Goal: Information Seeking & Learning: Learn about a topic

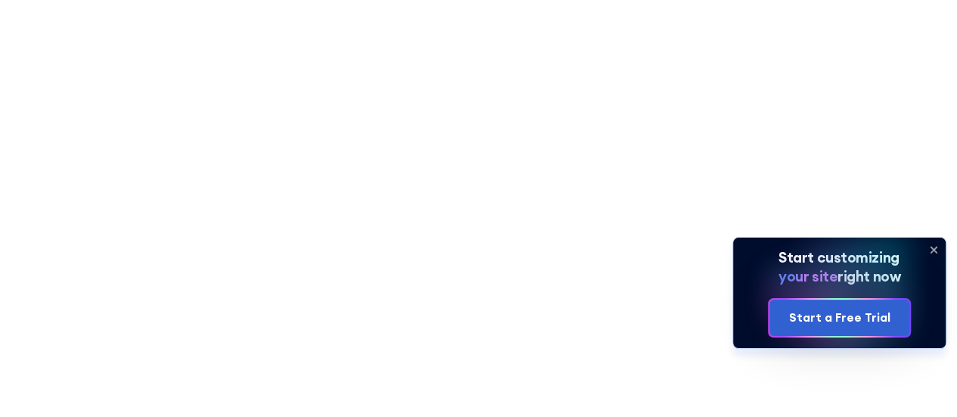
click at [941, 249] on icon at bounding box center [933, 249] width 24 height 24
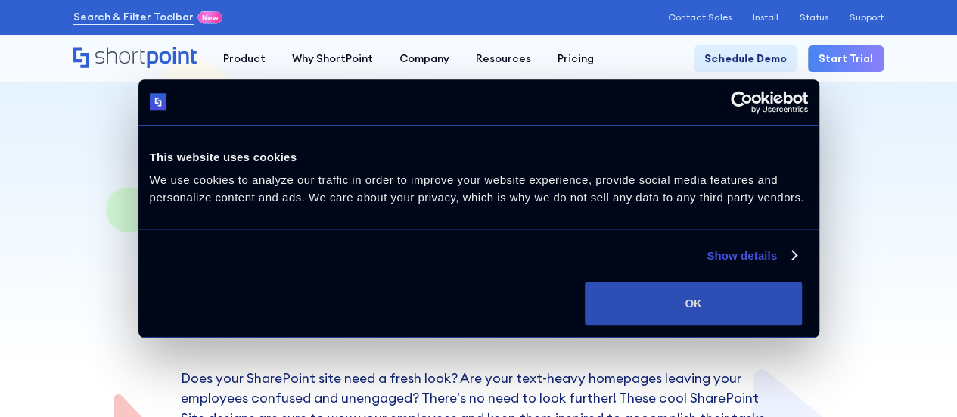
click at [802, 295] on button "OK" at bounding box center [693, 303] width 217 height 44
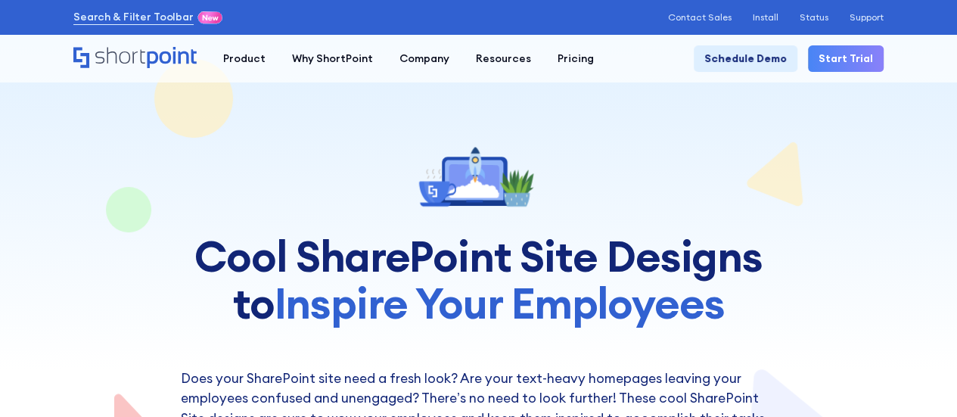
click at [519, 253] on h1 "Cool SharePoint Site Designs to Inspire Your Employees" at bounding box center [479, 279] width 596 height 93
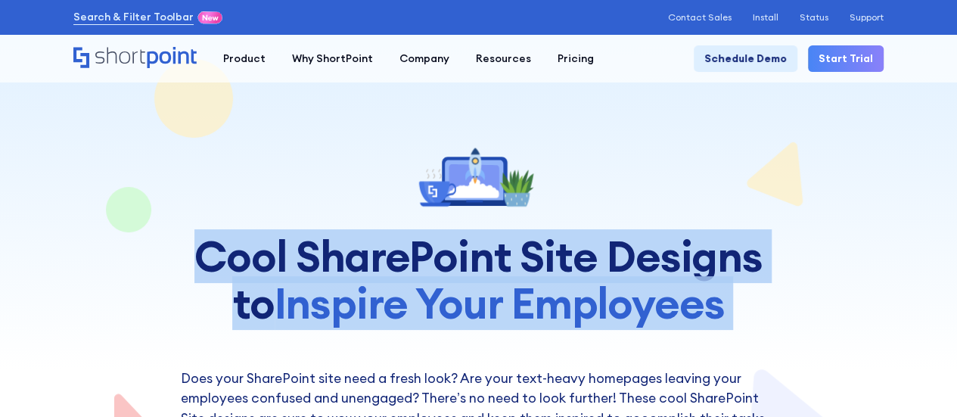
click at [519, 253] on h1 "Cool SharePoint Site Designs to Inspire Your Employees" at bounding box center [479, 279] width 596 height 93
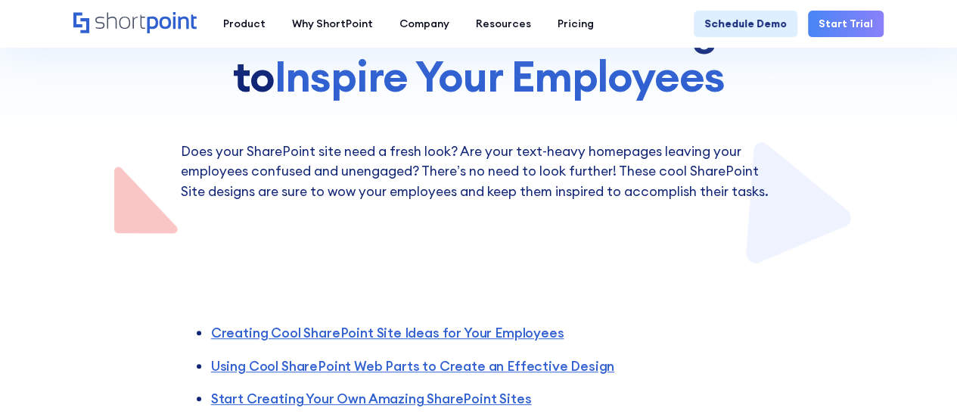
click at [841, 213] on div at bounding box center [478, 19] width 810 height 492
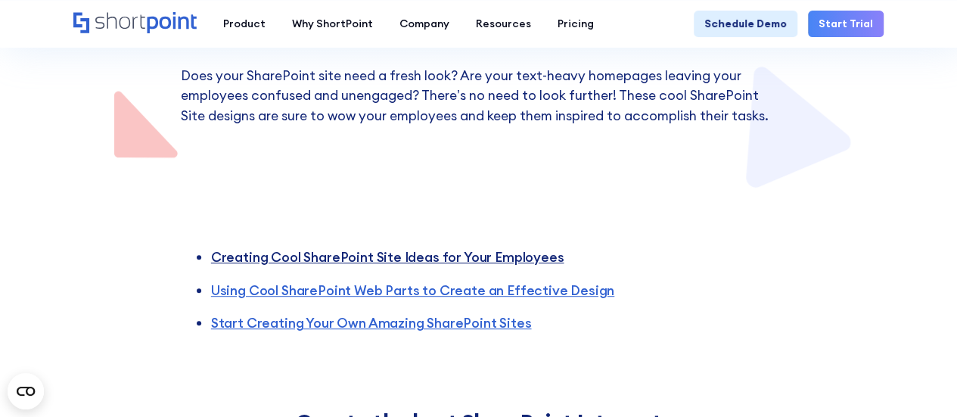
click at [474, 263] on link "Creating Cool SharePoint Site Ideas for Your Employees" at bounding box center [387, 256] width 353 height 17
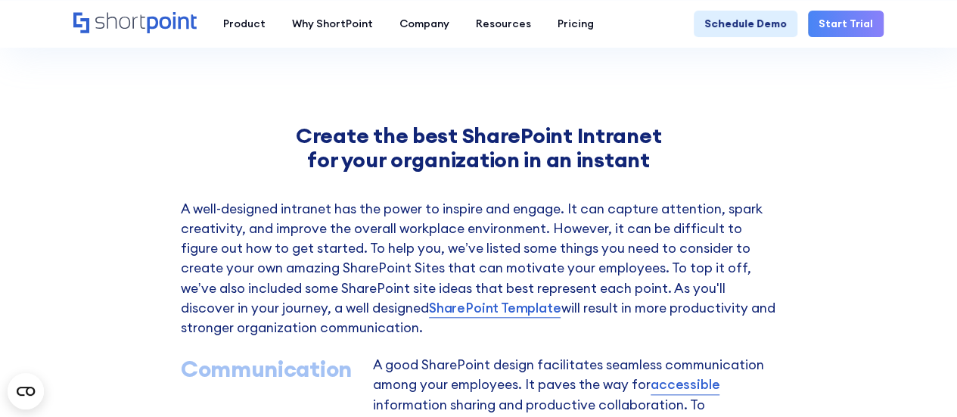
scroll to position [591, 0]
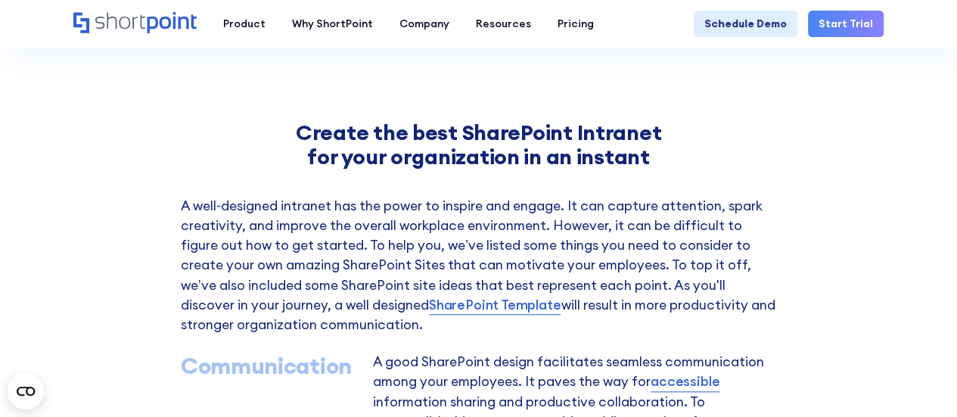
click at [232, 232] on p "A well-designed intranet has the power to inspire and engage. It can capture at…" at bounding box center [479, 265] width 596 height 139
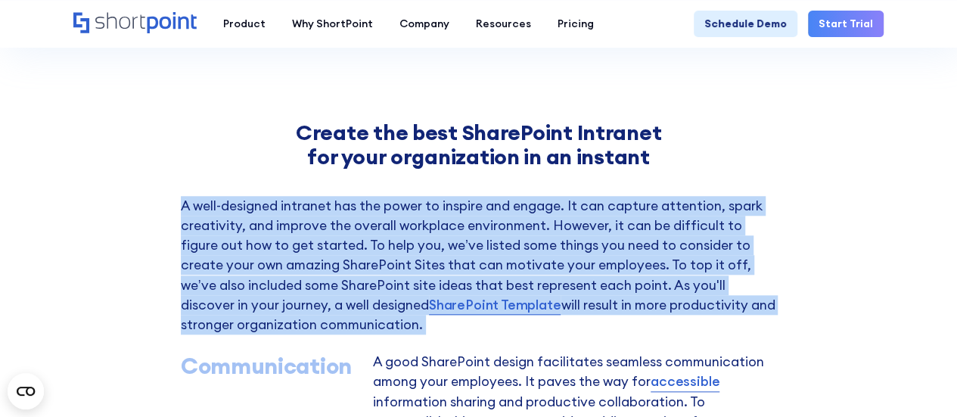
click at [232, 232] on p "A well-designed intranet has the power to inspire and engage. It can capture at…" at bounding box center [479, 265] width 596 height 139
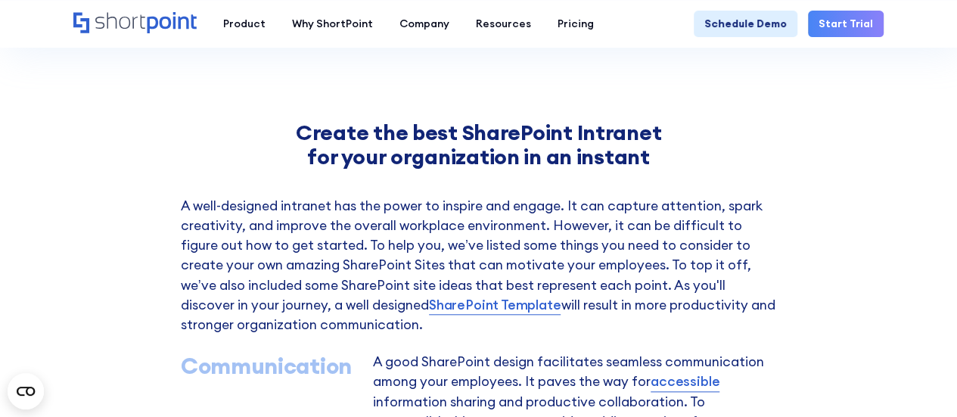
click at [219, 147] on h2 "Create the best SharePoint Intranet for your organization in an instant" at bounding box center [479, 144] width 596 height 49
click at [427, 208] on p "A well-designed intranet has the power to inspire and engage. It can capture at…" at bounding box center [479, 265] width 596 height 139
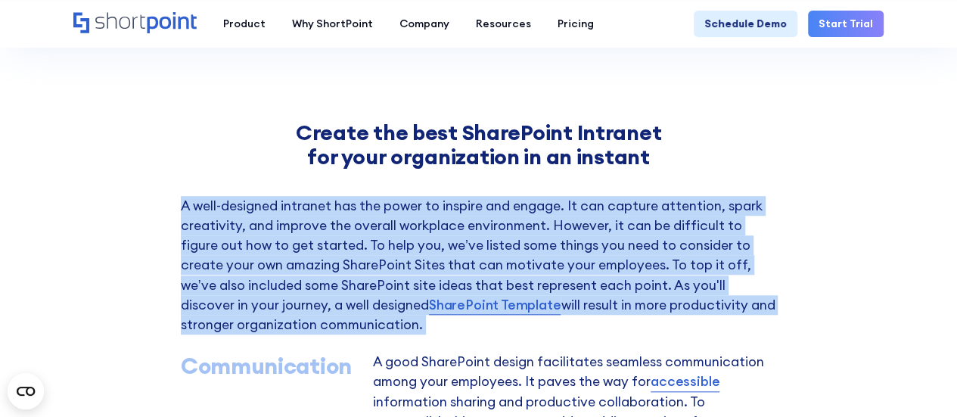
click at [427, 208] on p "A well-designed intranet has the power to inspire and engage. It can capture at…" at bounding box center [479, 265] width 596 height 139
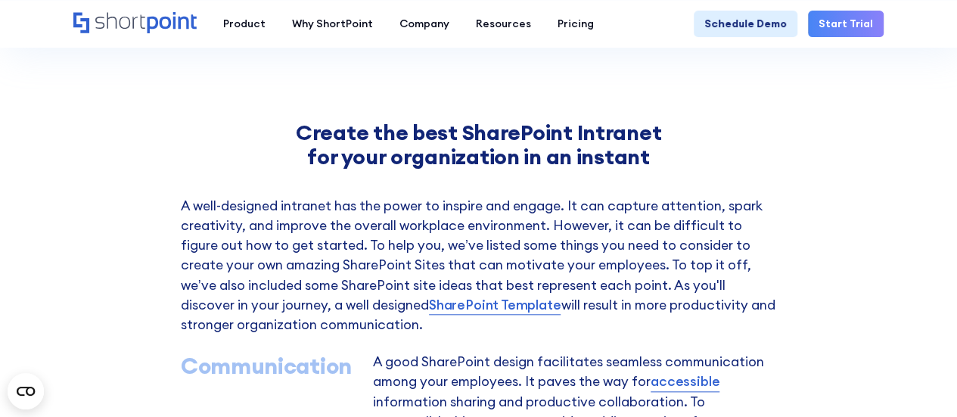
click at [200, 122] on h2 "Create the best SharePoint Intranet for your organization in an instant" at bounding box center [479, 144] width 596 height 49
click at [386, 208] on p "A well-designed intranet has the power to inspire and engage. It can capture at…" at bounding box center [479, 265] width 596 height 139
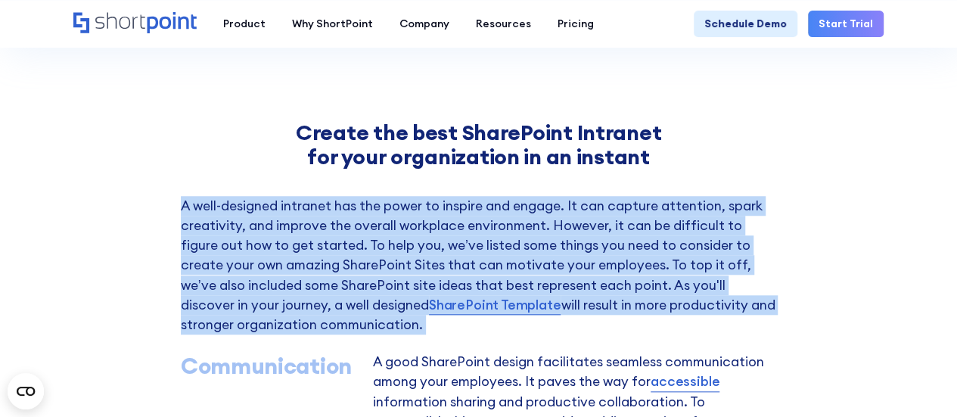
click at [386, 208] on p "A well-designed intranet has the power to inspire and engage. It can capture at…" at bounding box center [479, 265] width 596 height 139
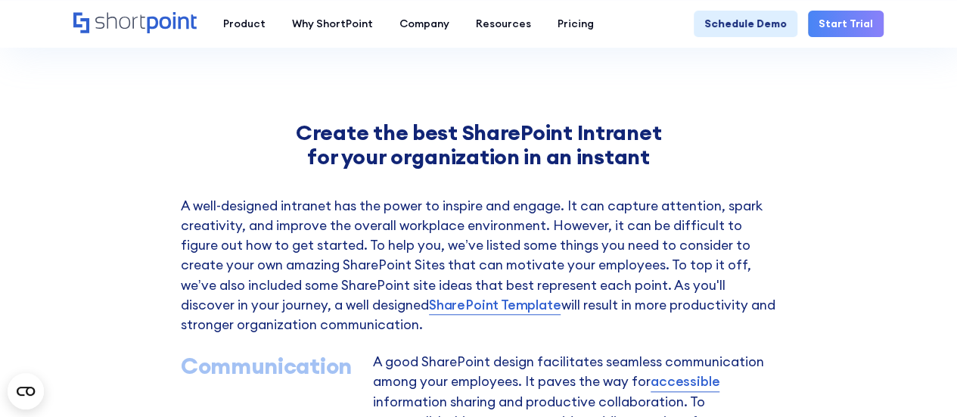
click at [572, 204] on p "A well-designed intranet has the power to inspire and engage. It can capture at…" at bounding box center [479, 265] width 596 height 139
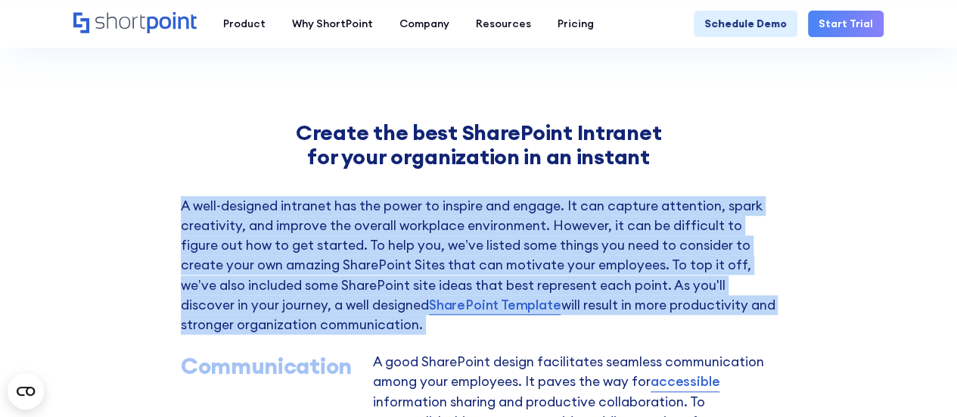
click at [572, 204] on p "A well-designed intranet has the power to inspire and engage. It can capture at…" at bounding box center [479, 265] width 596 height 139
click at [753, 212] on p "A well-designed intranet has the power to inspire and engage. It can capture at…" at bounding box center [479, 265] width 596 height 139
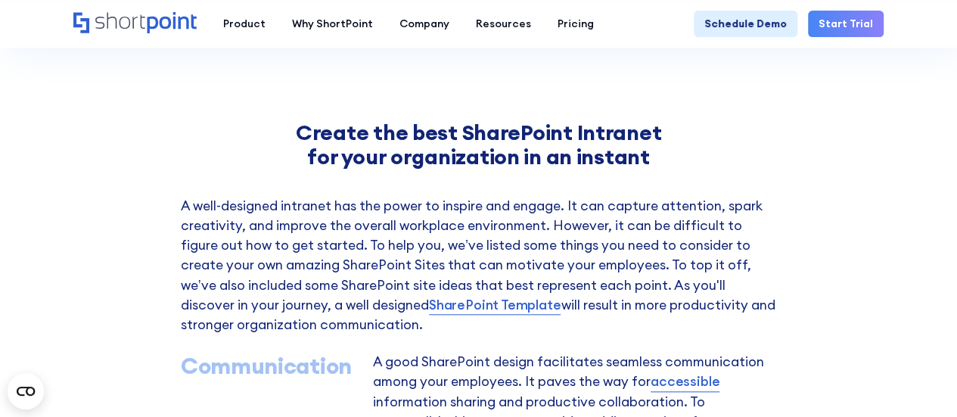
click at [705, 206] on p "A well-designed intranet has the power to inspire and engage. It can capture at…" at bounding box center [479, 265] width 596 height 139
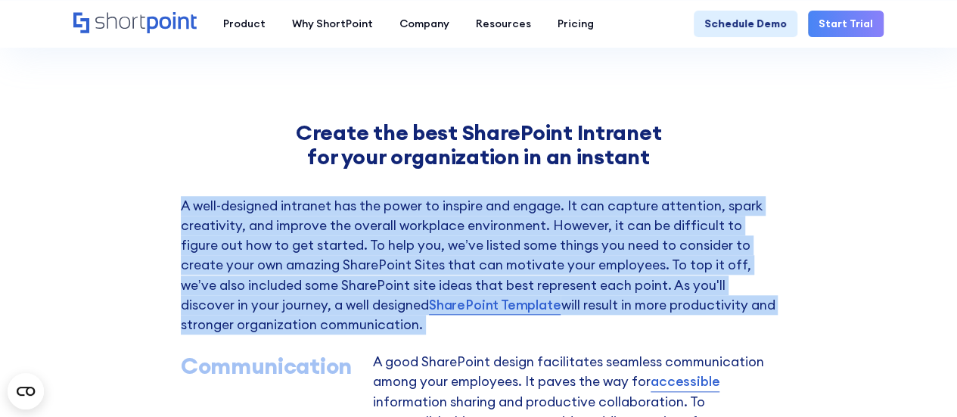
click at [705, 206] on p "A well-designed intranet has the power to inspire and engage. It can capture at…" at bounding box center [479, 265] width 596 height 139
click at [725, 211] on p "A well-designed intranet has the power to inspire and engage. It can capture at…" at bounding box center [479, 265] width 596 height 139
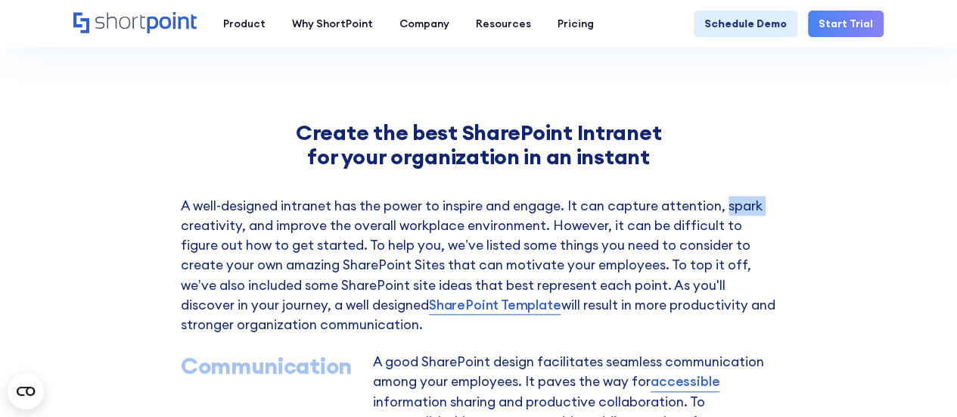
click at [725, 211] on p "A well-designed intranet has the power to inspire and engage. It can capture at…" at bounding box center [479, 265] width 596 height 139
click at [212, 225] on p "A well-designed intranet has the power to inspire and engage. It can capture at…" at bounding box center [479, 265] width 596 height 139
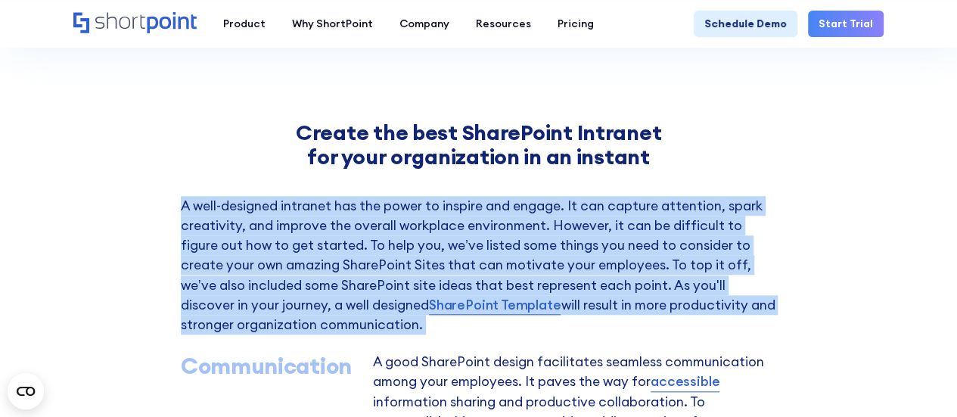
click at [212, 225] on p "A well-designed intranet has the power to inspire and engage. It can capture at…" at bounding box center [479, 265] width 596 height 139
click at [293, 244] on p "A well-designed intranet has the power to inspire and engage. It can capture at…" at bounding box center [479, 265] width 596 height 139
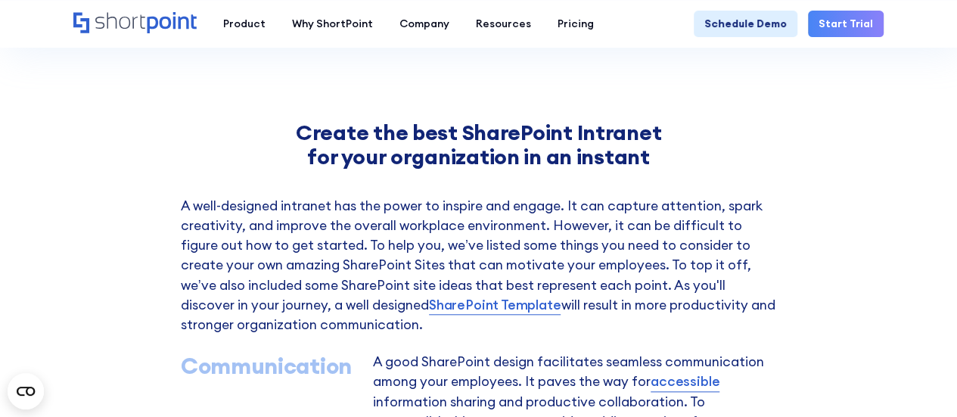
click at [330, 212] on p "A well-designed intranet has the power to inspire and engage. It can capture at…" at bounding box center [479, 265] width 596 height 139
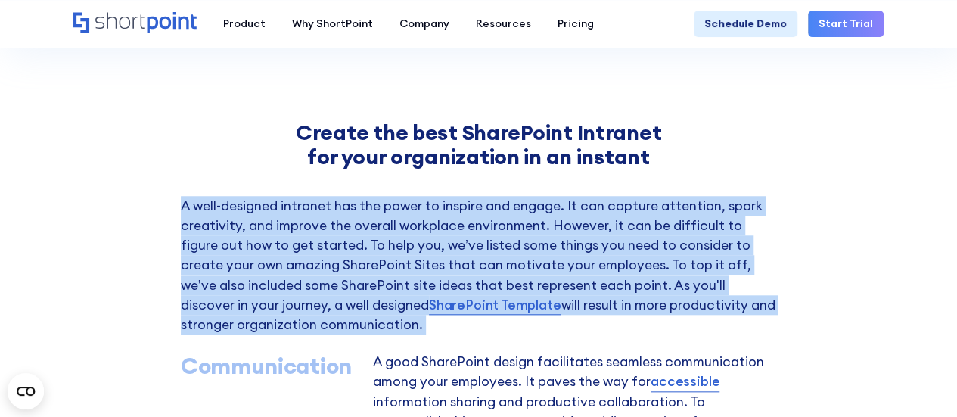
click at [330, 212] on p "A well-designed intranet has the power to inspire and engage. It can capture at…" at bounding box center [479, 265] width 596 height 139
click at [490, 237] on p "A well-designed intranet has the power to inspire and engage. It can capture at…" at bounding box center [479, 265] width 596 height 139
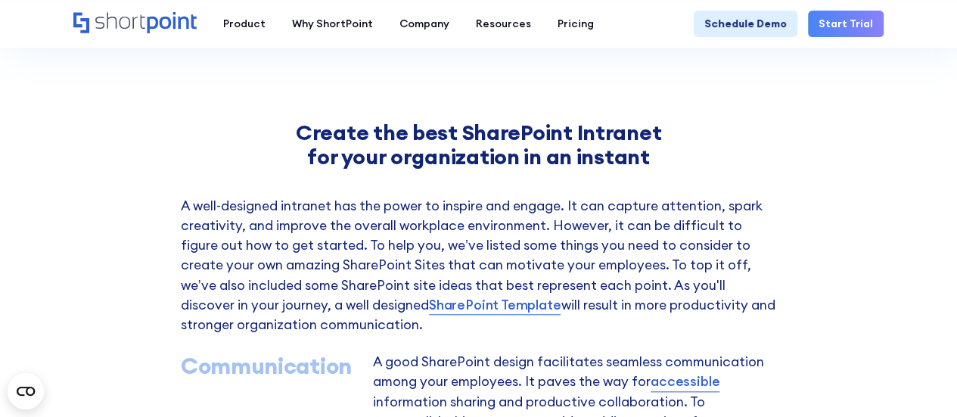
click at [536, 308] on p "A well-designed intranet has the power to inspire and engage. It can capture at…" at bounding box center [479, 265] width 596 height 139
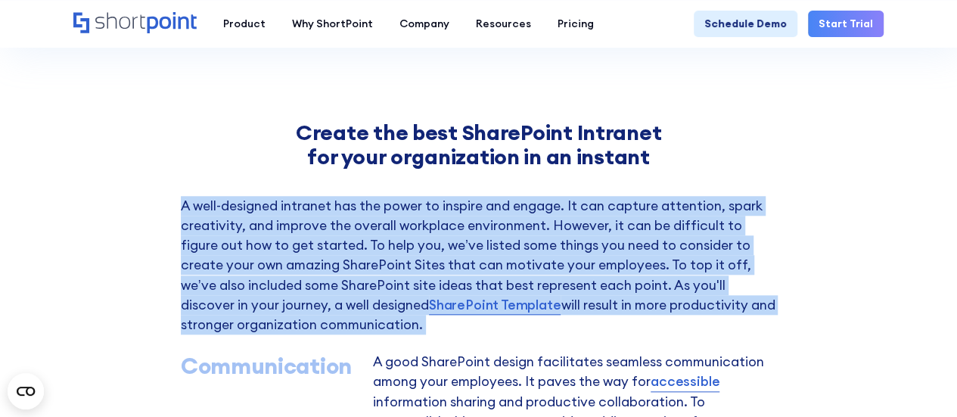
click at [536, 308] on p "A well-designed intranet has the power to inspire and engage. It can capture at…" at bounding box center [479, 265] width 596 height 139
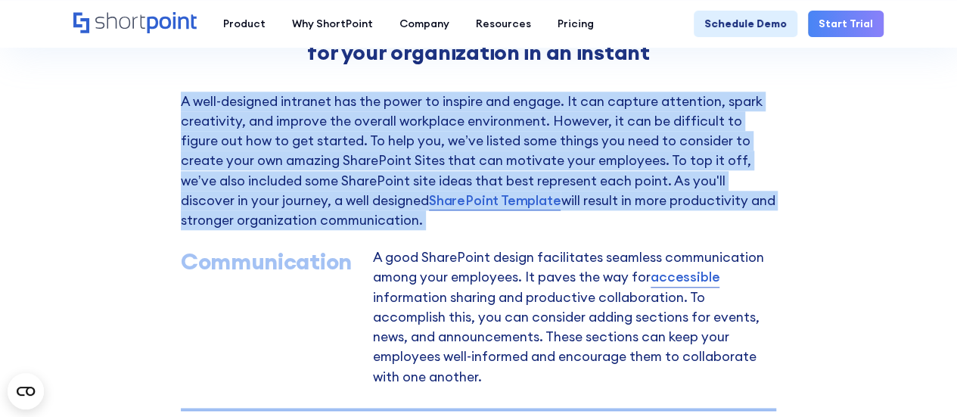
scroll to position [818, 0]
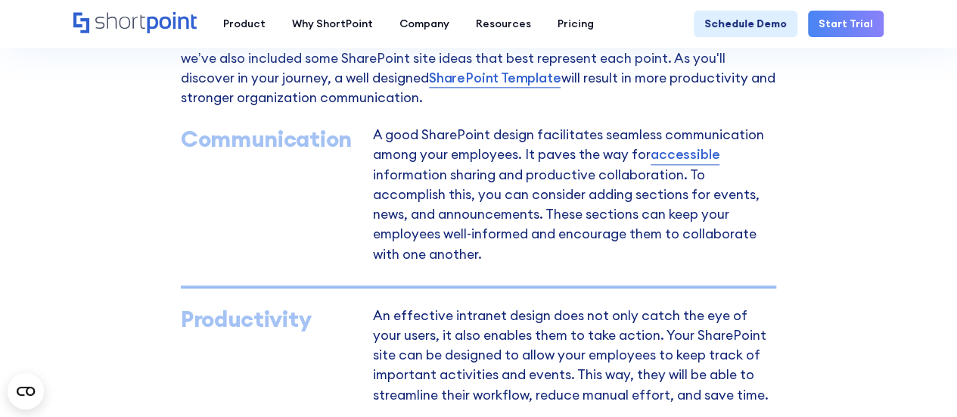
click at [255, 150] on div "Communication" at bounding box center [270, 139] width 178 height 26
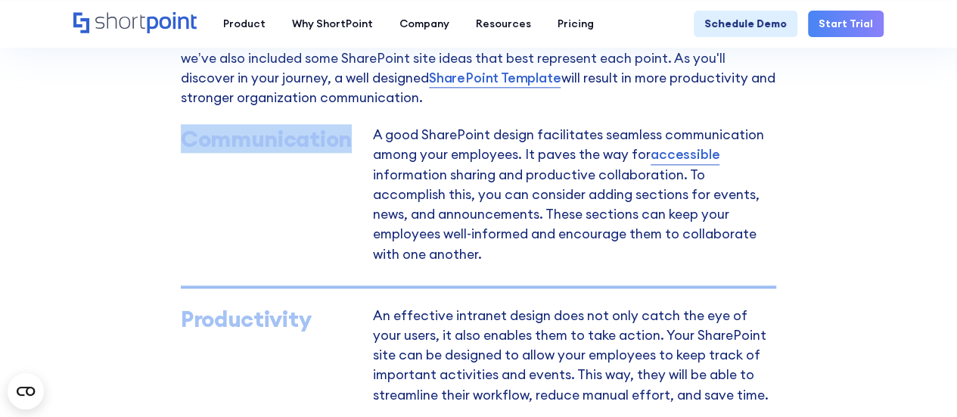
click at [255, 150] on div "Communication" at bounding box center [270, 139] width 178 height 26
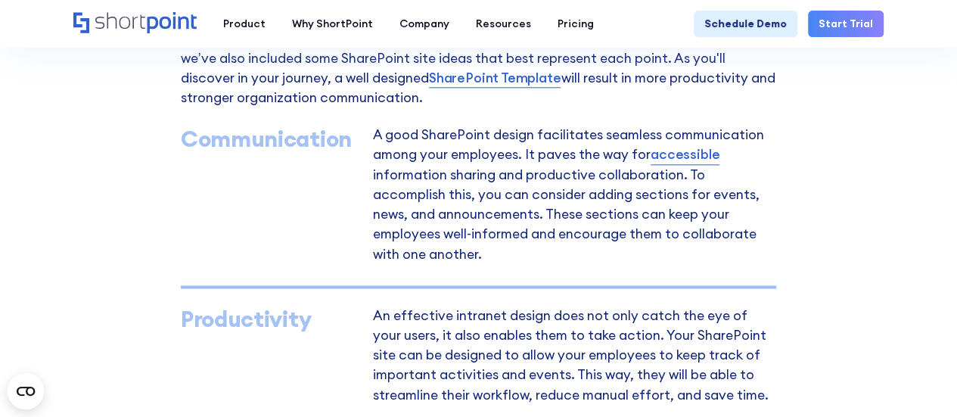
click at [436, 159] on p "A good SharePoint design facilitates seamless communication among your employee…" at bounding box center [574, 196] width 403 height 135
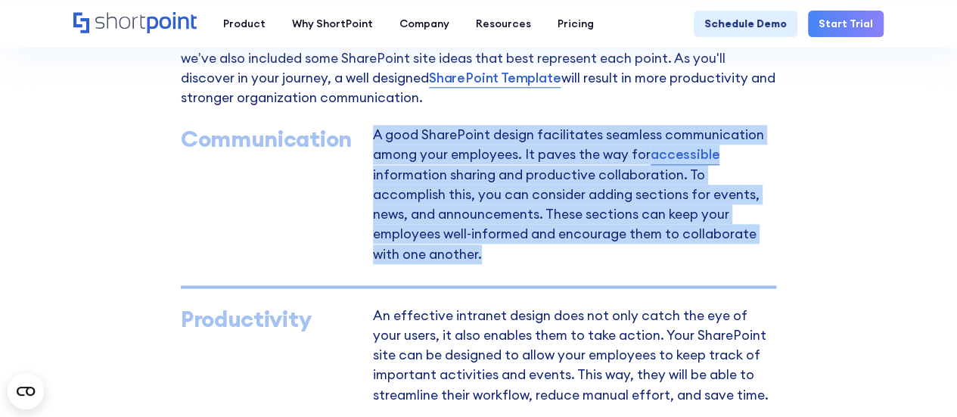
click at [436, 159] on p "A good SharePoint design facilitates seamless communication among your employee…" at bounding box center [574, 196] width 403 height 135
click at [674, 175] on p "A good SharePoint design facilitates seamless communication among your employee…" at bounding box center [574, 196] width 403 height 135
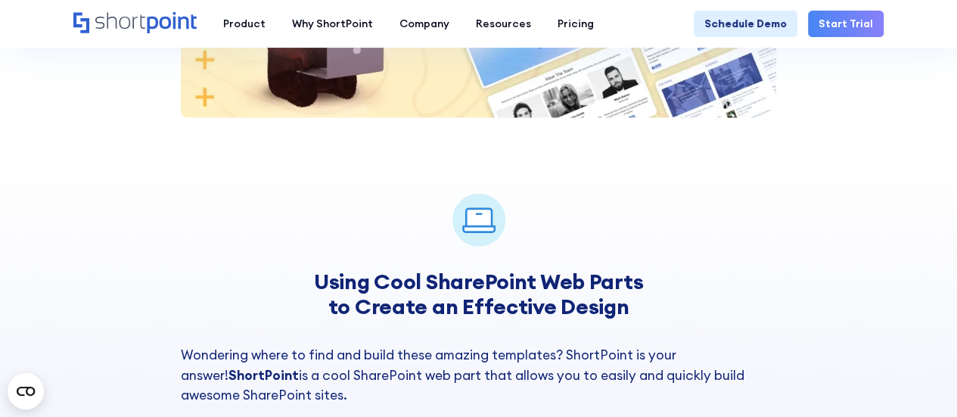
scroll to position [1877, 0]
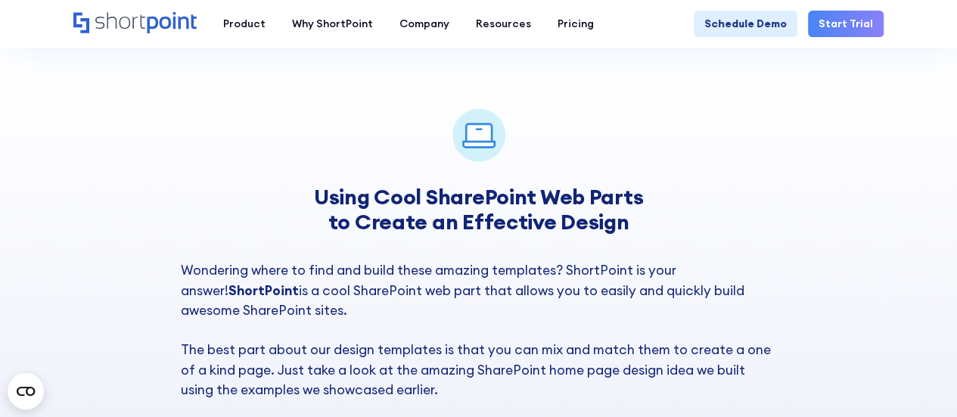
click at [428, 190] on h3 "Using Cool SharePoint Web Parts to Create an Effective Design" at bounding box center [479, 209] width 596 height 49
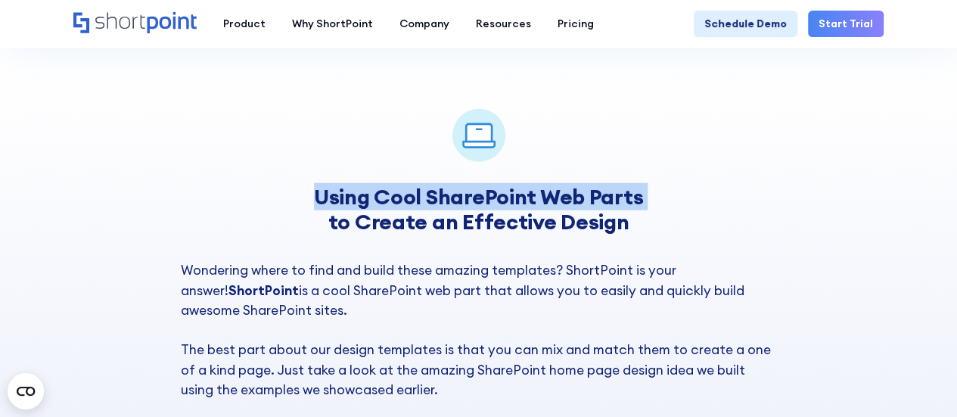
click at [428, 190] on h3 "Using Cool SharePoint Web Parts to Create an Effective Design" at bounding box center [479, 209] width 596 height 49
click at [341, 176] on div "Using Cool SharePoint Web Parts to Create an Effective Design" at bounding box center [479, 171] width 596 height 125
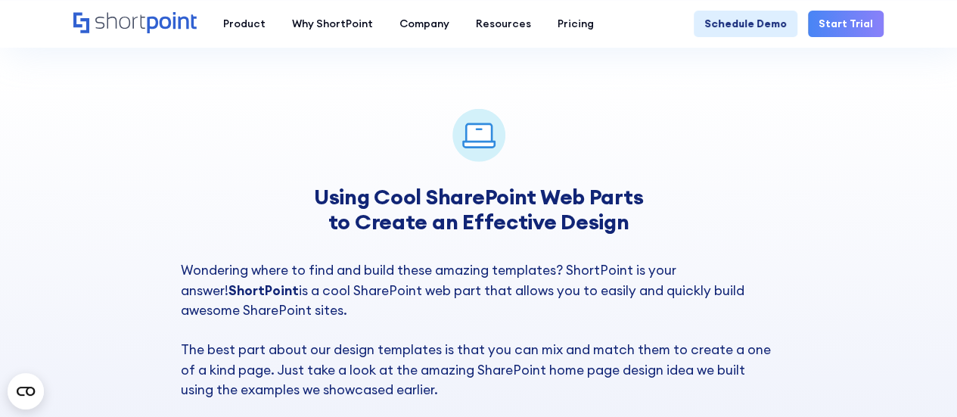
click at [473, 234] on h3 "Using Cool SharePoint Web Parts to Create an Effective Design" at bounding box center [479, 209] width 596 height 49
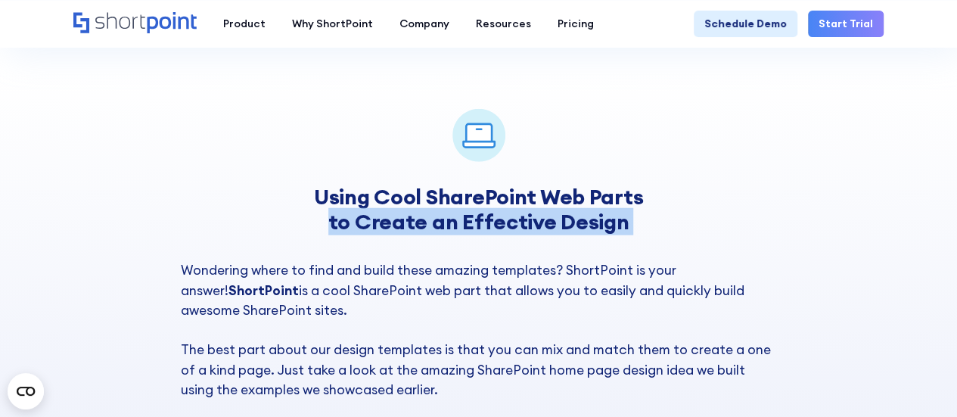
click at [473, 234] on h3 "Using Cool SharePoint Web Parts to Create an Effective Design" at bounding box center [479, 209] width 596 height 49
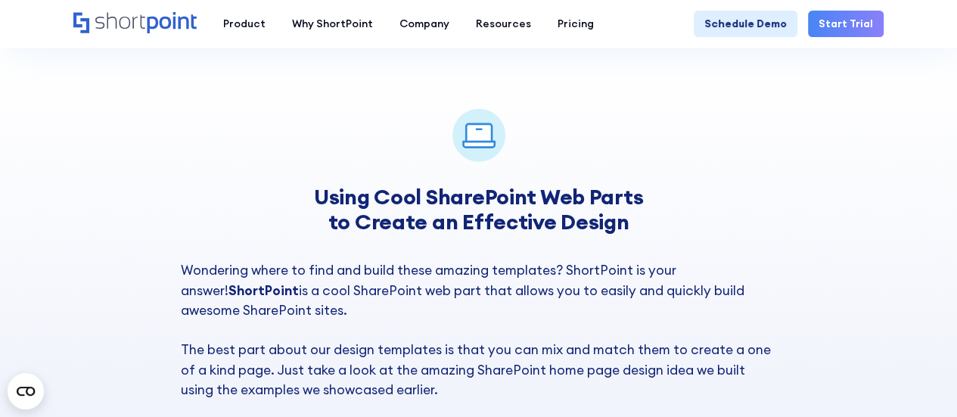
click at [352, 261] on p "Wondering where to find and build these amazing templates? ShortPoint is your a…" at bounding box center [479, 329] width 596 height 139
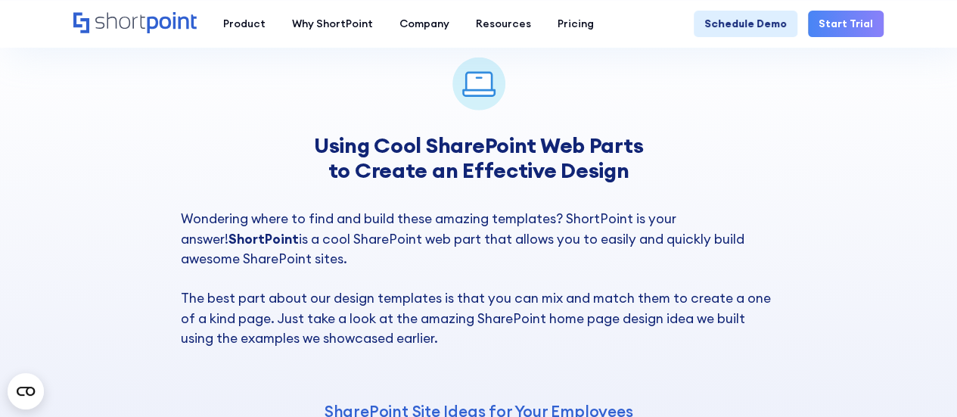
scroll to position [1952, 0]
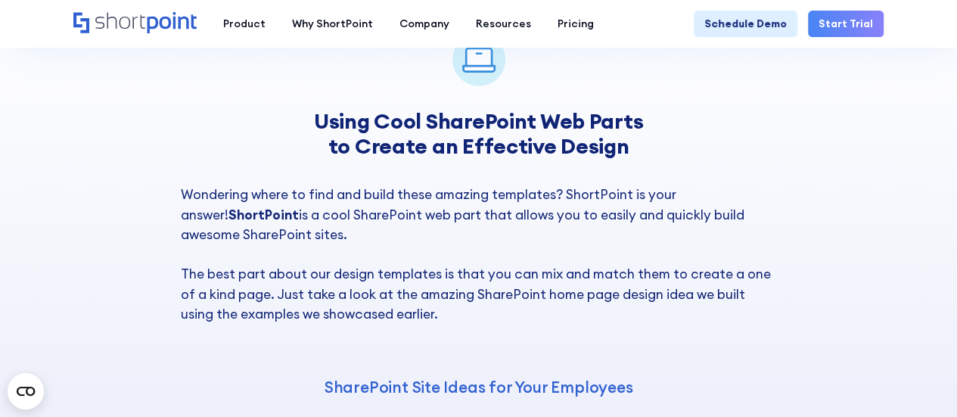
click at [378, 227] on p "Wondering where to find and build these amazing templates? ShortPoint is your a…" at bounding box center [479, 254] width 596 height 139
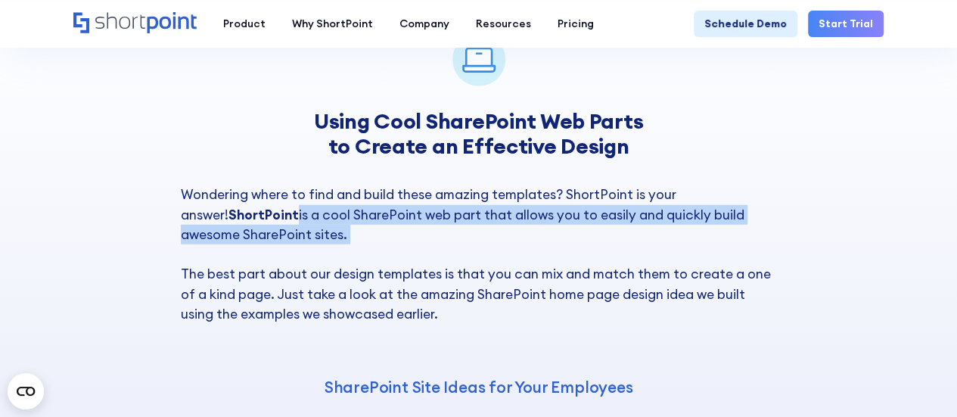
click at [378, 227] on p "Wondering where to find and build these amazing templates? ShortPoint is your a…" at bounding box center [479, 254] width 596 height 139
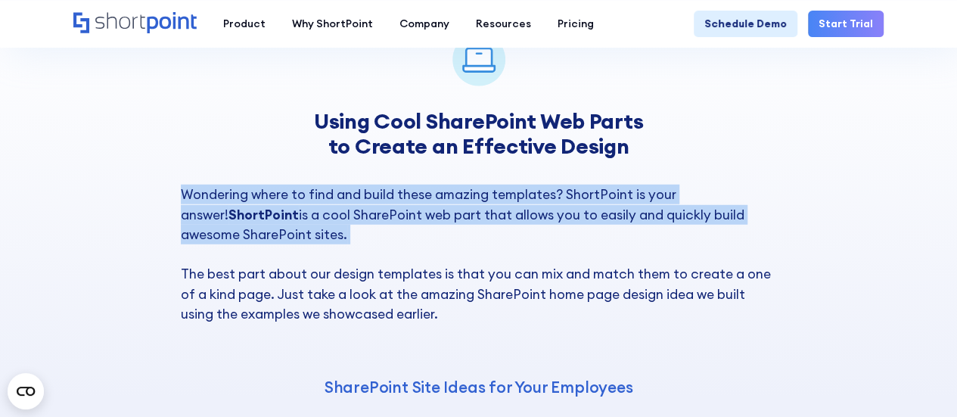
click at [378, 227] on p "Wondering where to find and build these amazing templates? ShortPoint is your a…" at bounding box center [479, 254] width 596 height 139
click at [392, 237] on p "Wondering where to find and build these amazing templates? ShortPoint is your a…" at bounding box center [479, 254] width 596 height 139
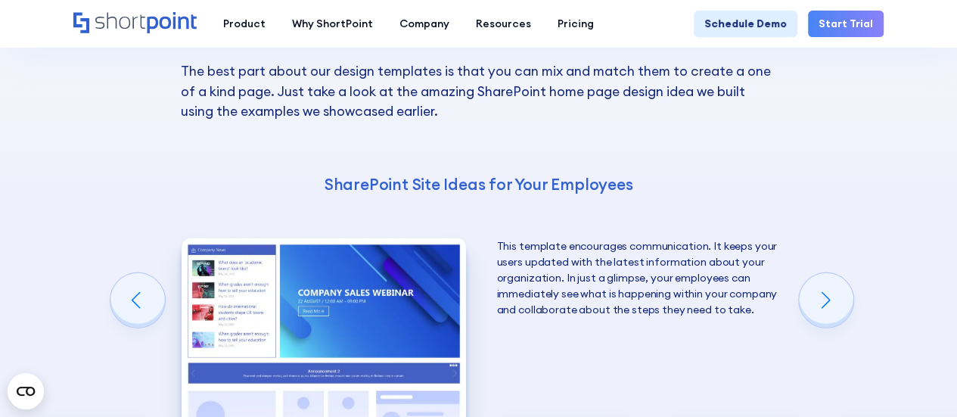
scroll to position [2179, 0]
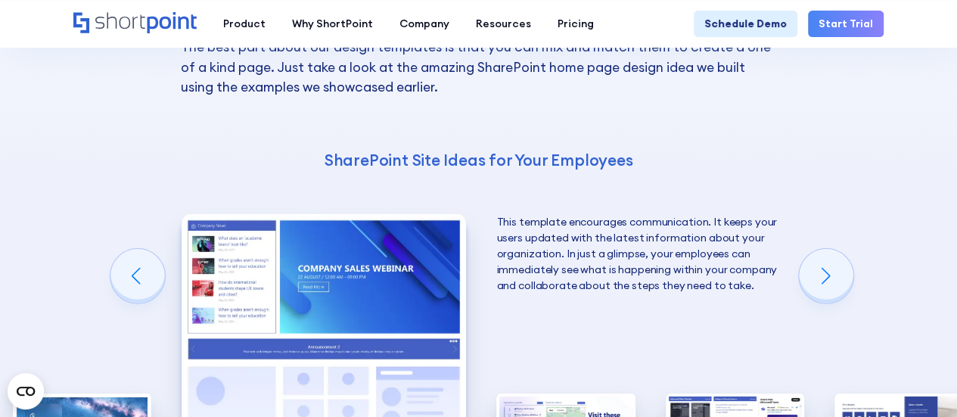
click at [492, 169] on h4 "SharePoint Site Ideas for Your Employees" at bounding box center [479, 160] width 596 height 20
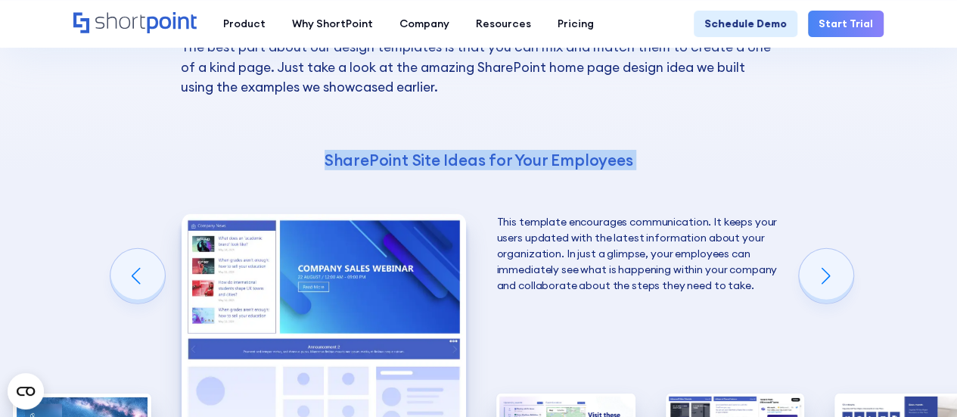
click at [492, 169] on h4 "SharePoint Site Ideas for Your Employees" at bounding box center [479, 160] width 596 height 20
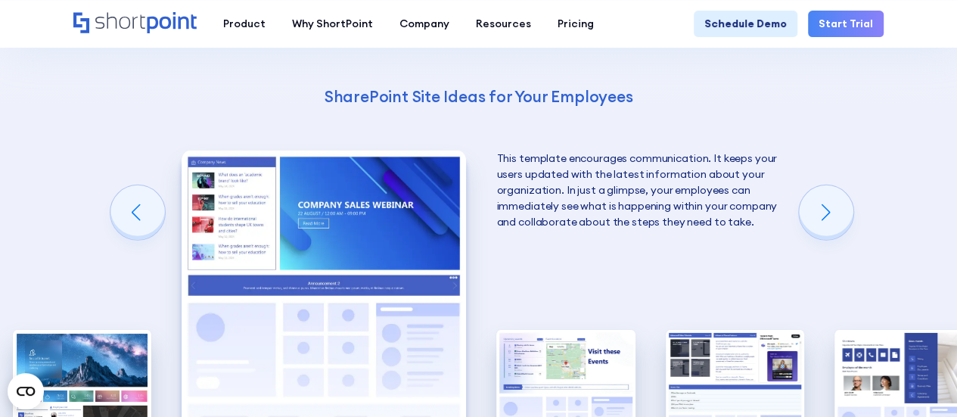
scroll to position [2331, 0]
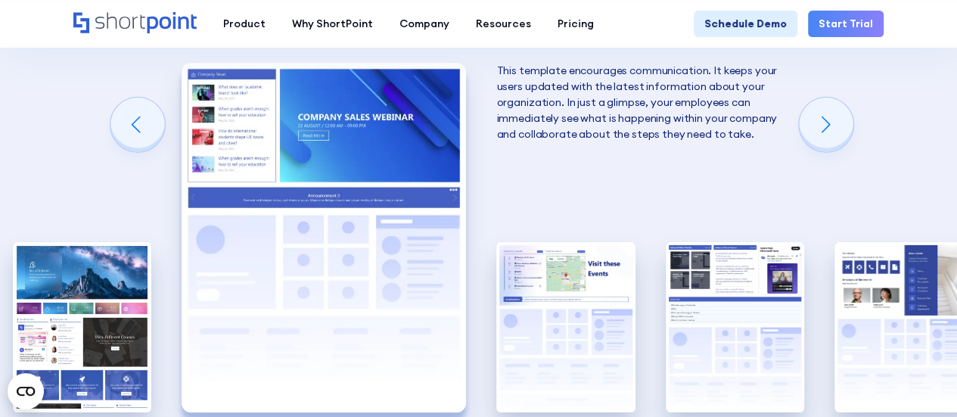
click at [313, 168] on img "2 / 5" at bounding box center [323, 237] width 284 height 349
click at [832, 134] on div "Next slide" at bounding box center [826, 125] width 54 height 54
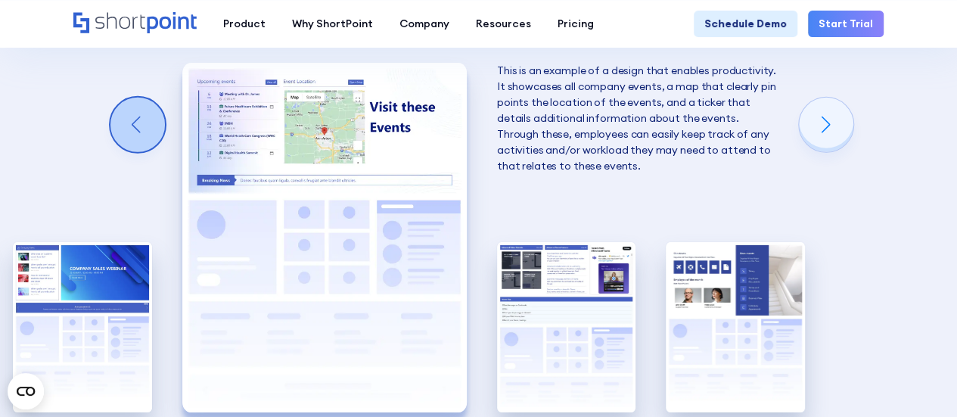
click at [142, 129] on div "Previous slide" at bounding box center [137, 125] width 54 height 54
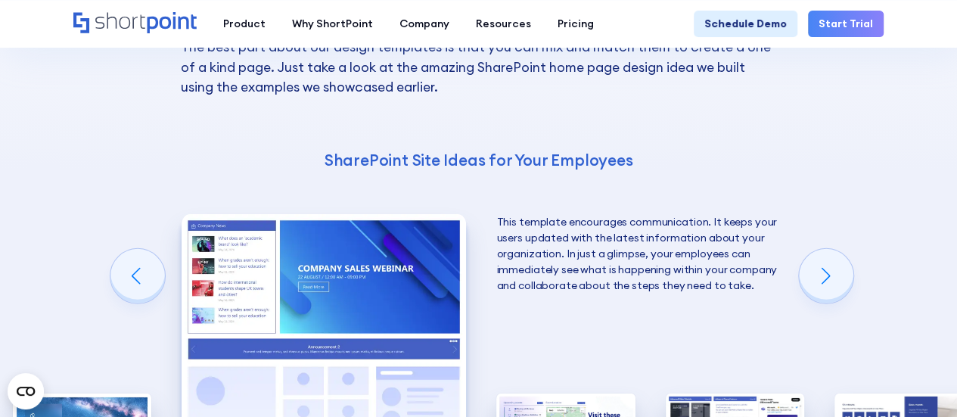
scroll to position [2255, 0]
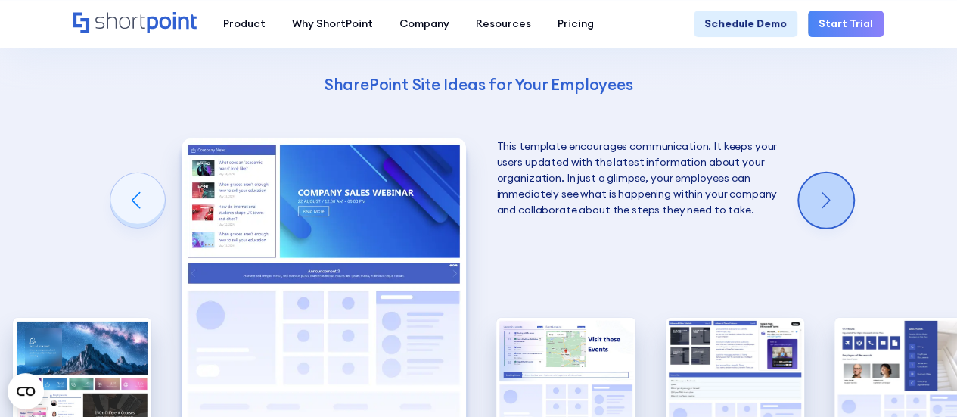
click at [834, 195] on div "Next slide" at bounding box center [826, 200] width 54 height 54
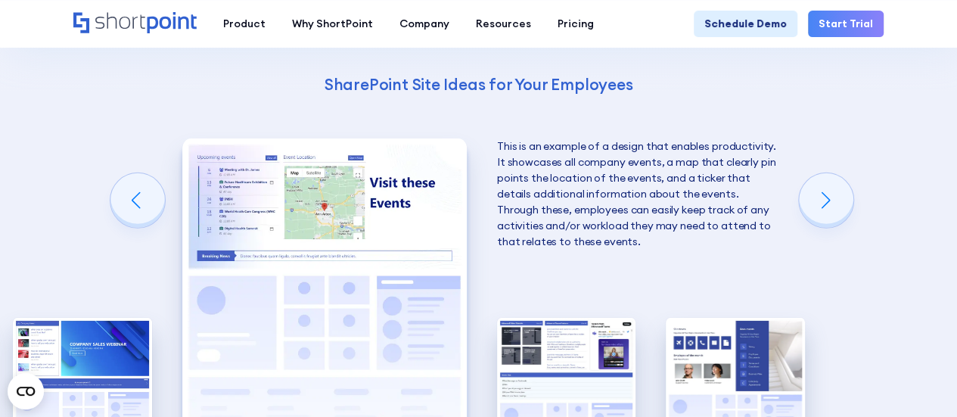
click at [858, 199] on div "Using Cool SharePoint Web Parts to Create an Effective Design Wondering where t…" at bounding box center [478, 177] width 957 height 969
click at [853, 200] on div "Next slide" at bounding box center [826, 200] width 54 height 54
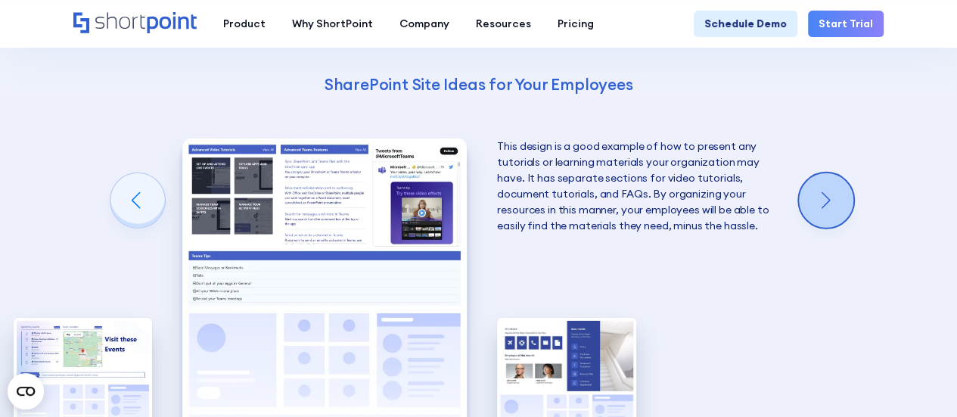
click at [852, 200] on div "Next slide" at bounding box center [826, 200] width 54 height 54
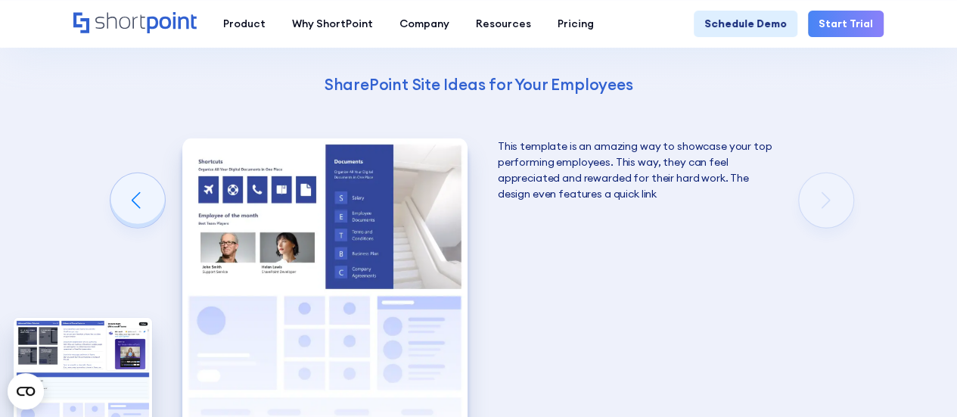
click at [852, 200] on div "Using Cool SharePoint Web Parts to Create an Effective Design Wondering where t…" at bounding box center [478, 177] width 957 height 969
click at [845, 205] on div "Using Cool SharePoint Web Parts to Create an Effective Design Wondering where t…" at bounding box center [478, 177] width 957 height 969
click at [107, 211] on div "Using Cool SharePoint Web Parts to Create an Effective Design Wondering where t…" at bounding box center [478, 177] width 957 height 969
click at [126, 209] on div "Previous slide" at bounding box center [137, 200] width 54 height 54
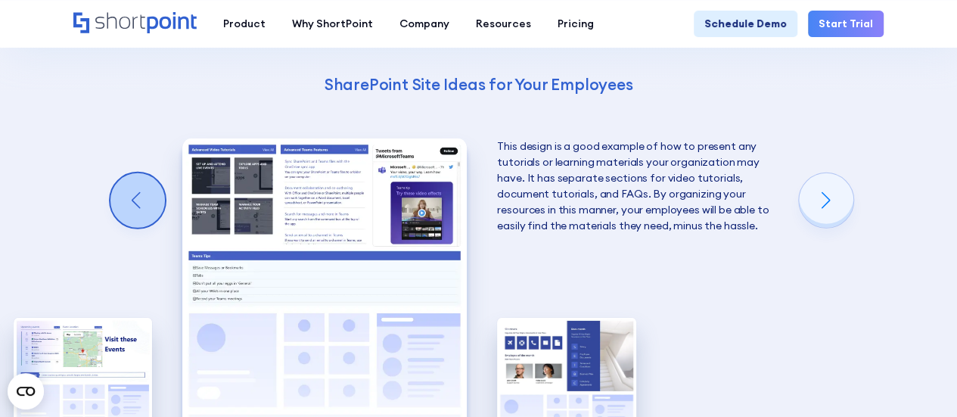
click at [126, 209] on div "Previous slide" at bounding box center [137, 200] width 54 height 54
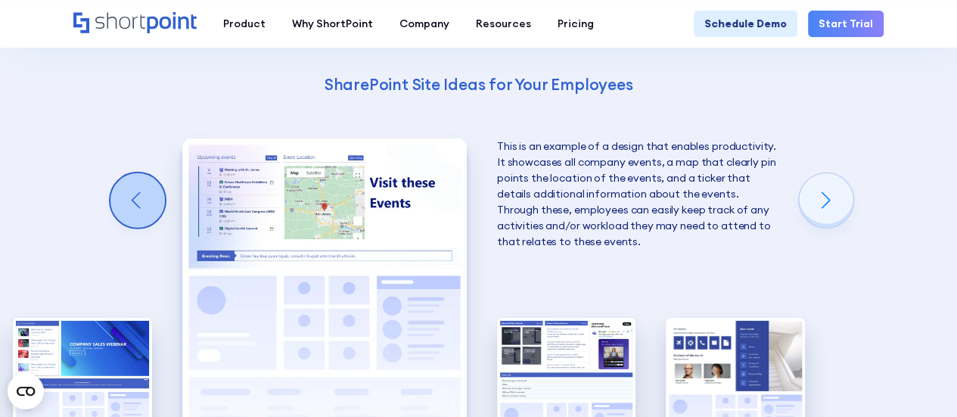
click at [126, 209] on div "Previous slide" at bounding box center [137, 200] width 54 height 54
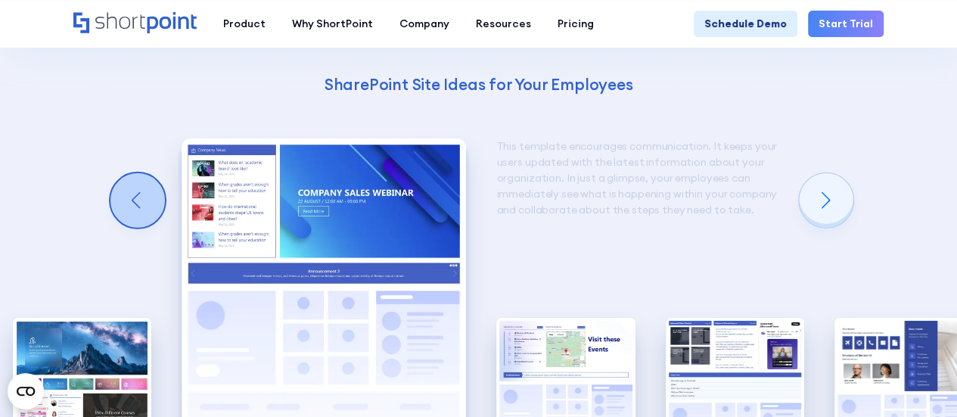
click at [126, 209] on div "Previous slide" at bounding box center [137, 200] width 54 height 54
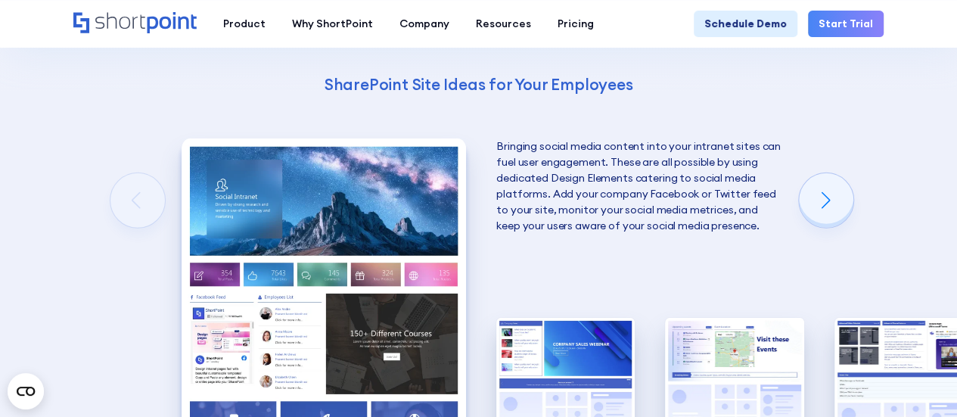
click at [126, 209] on div "Using Cool SharePoint Web Parts to Create an Effective Design Wondering where t…" at bounding box center [478, 177] width 957 height 969
click at [827, 211] on div "Next slide" at bounding box center [826, 200] width 54 height 54
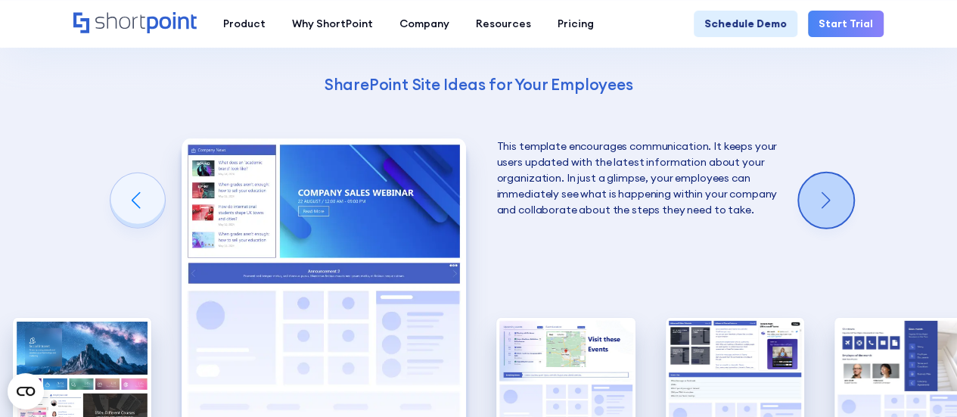
click at [827, 211] on div "Next slide" at bounding box center [826, 200] width 54 height 54
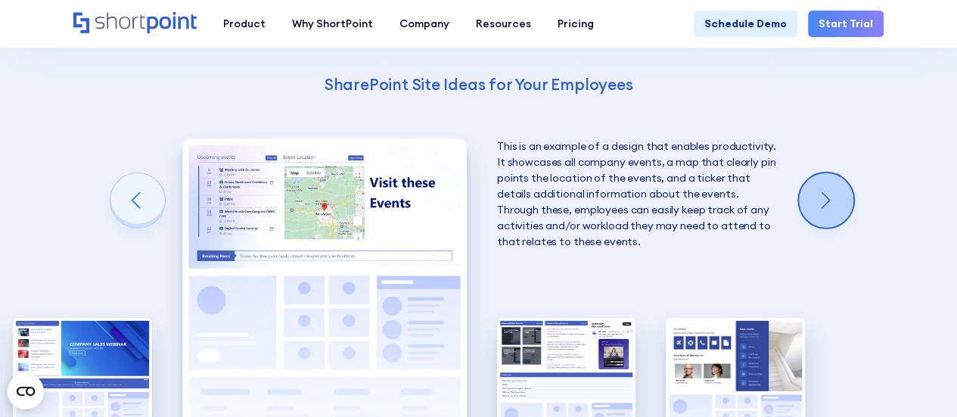
click at [827, 211] on div "Next slide" at bounding box center [826, 200] width 54 height 54
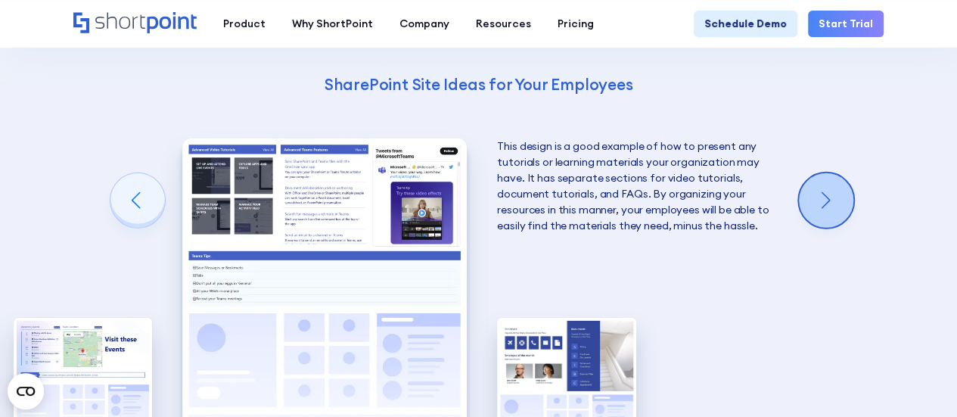
click at [827, 211] on div "Next slide" at bounding box center [826, 200] width 54 height 54
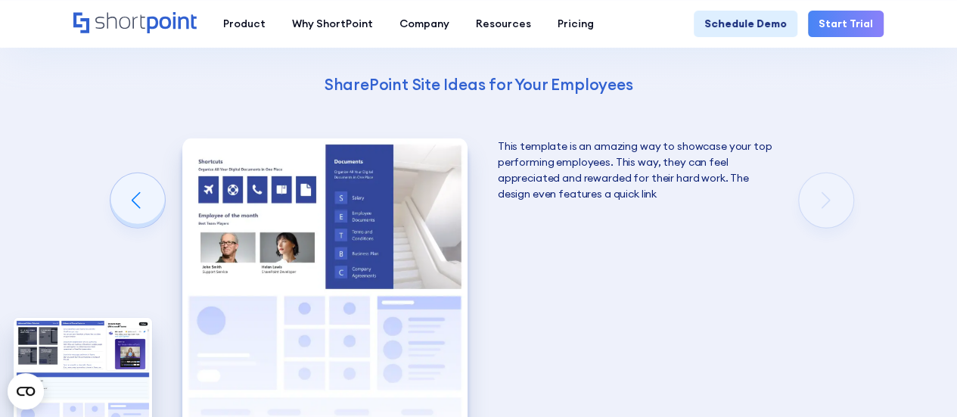
click at [827, 211] on div "Using Cool SharePoint Web Parts to Create an Effective Design Wondering where t…" at bounding box center [478, 177] width 957 height 969
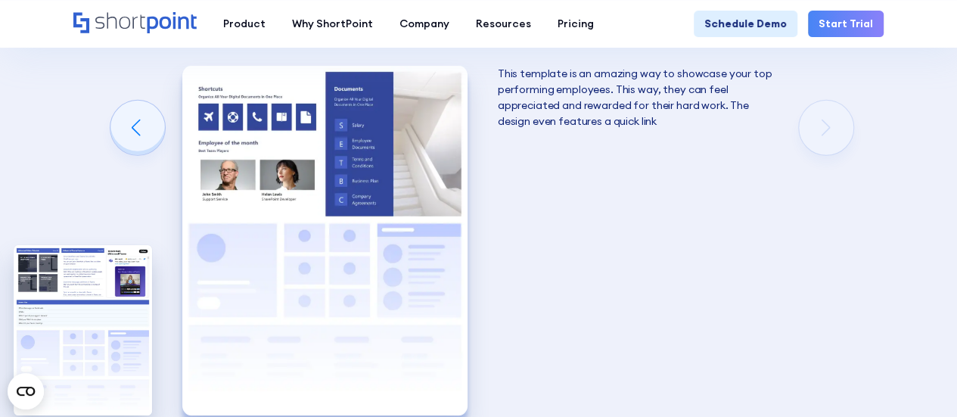
scroll to position [2406, 0]
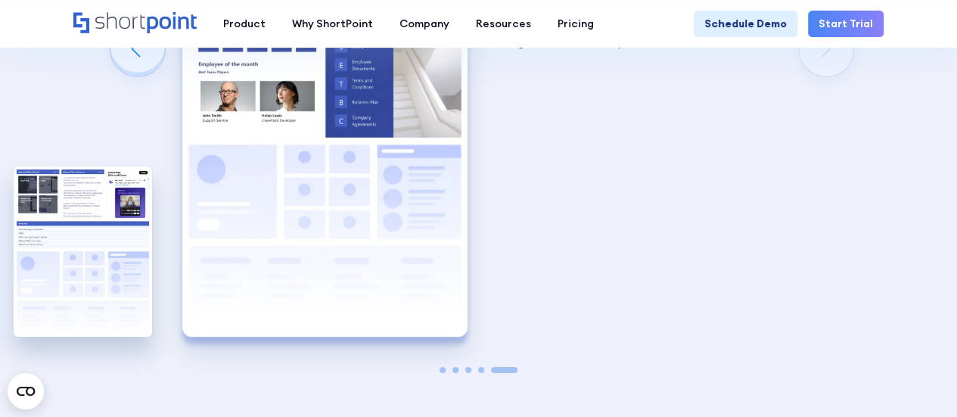
click at [390, 112] on img "5 / 5" at bounding box center [324, 161] width 284 height 349
click at [331, 108] on img "5 / 5" at bounding box center [324, 161] width 284 height 349
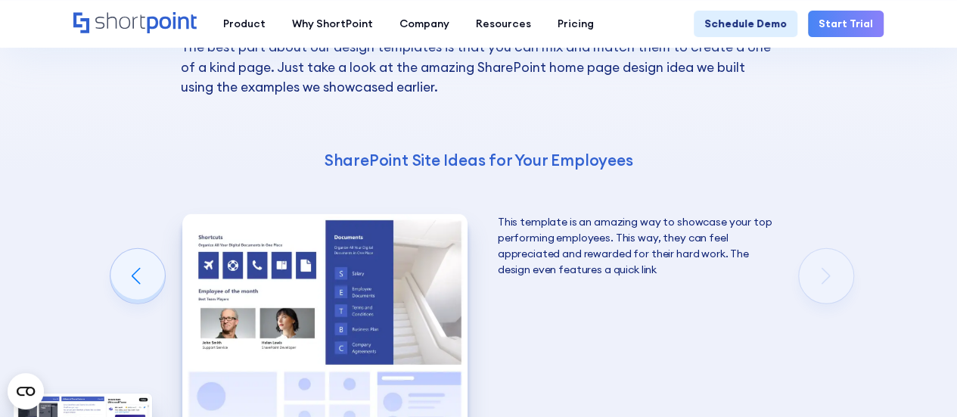
click at [263, 282] on img "5 / 5" at bounding box center [324, 388] width 284 height 349
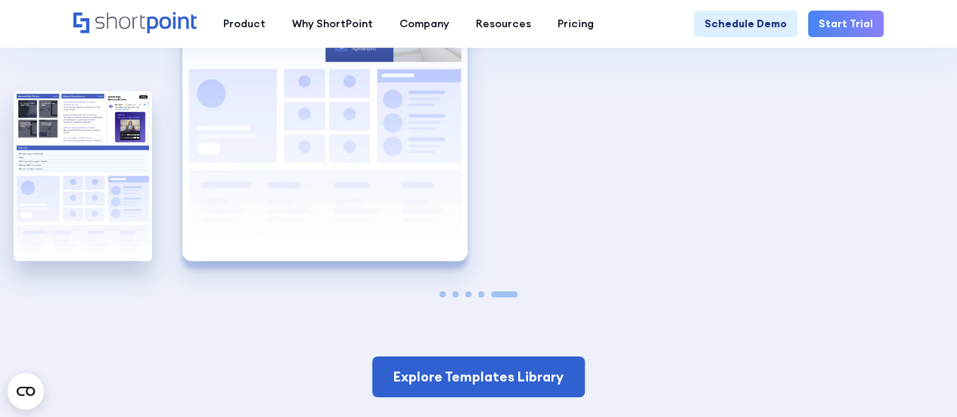
click at [326, 219] on img "5 / 5" at bounding box center [324, 86] width 284 height 349
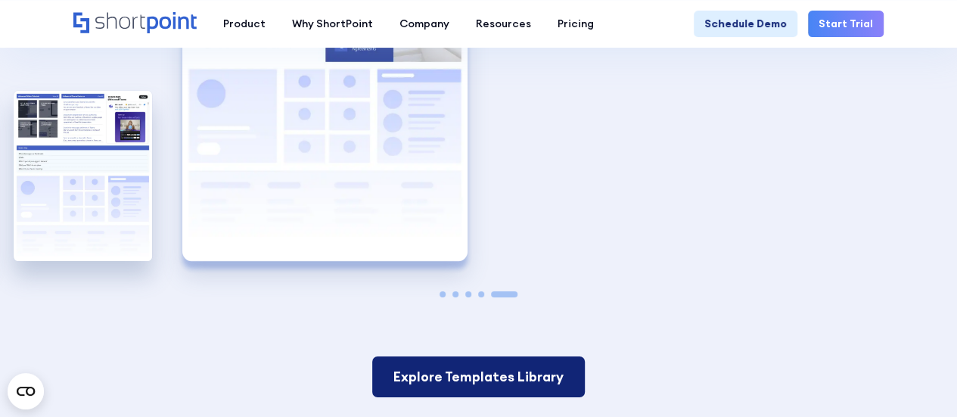
click at [523, 378] on link "Explore Templates Library" at bounding box center [478, 376] width 212 height 41
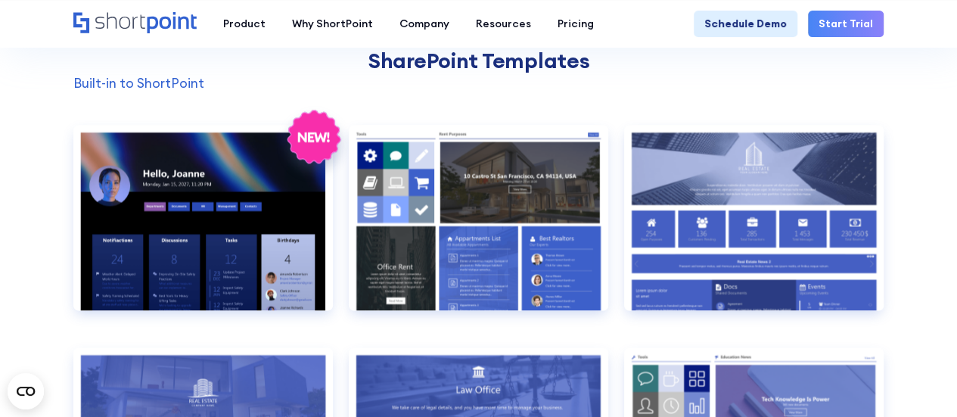
scroll to position [1210, 0]
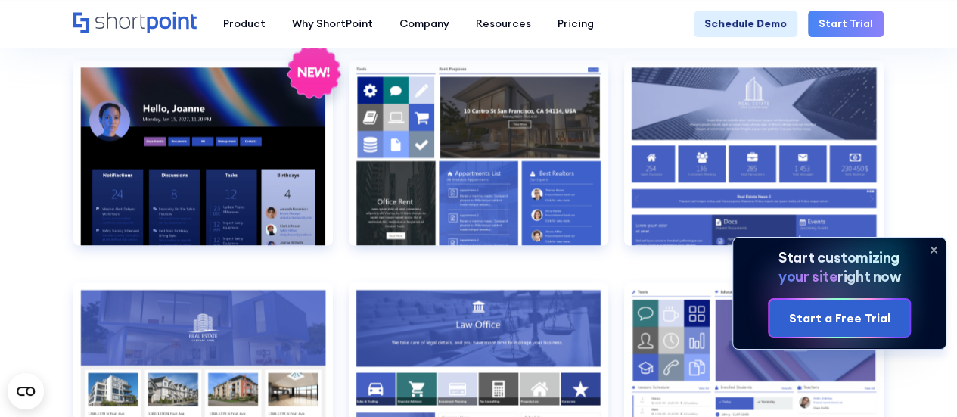
click at [930, 243] on icon at bounding box center [933, 249] width 24 height 24
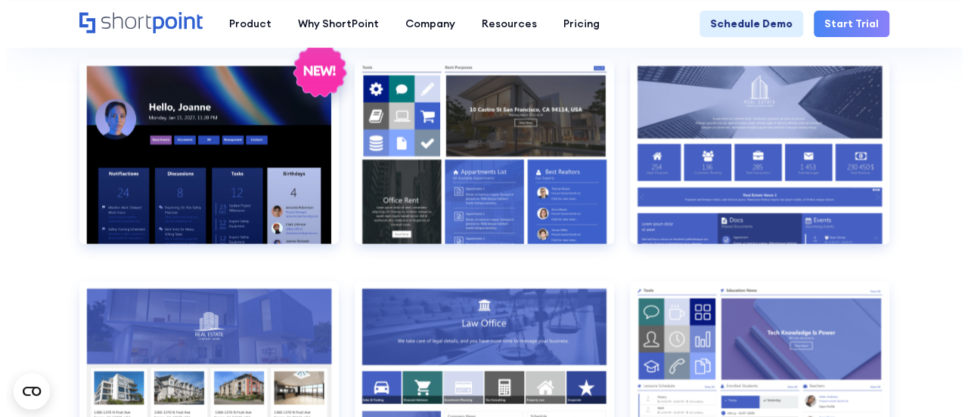
scroll to position [1168, 0]
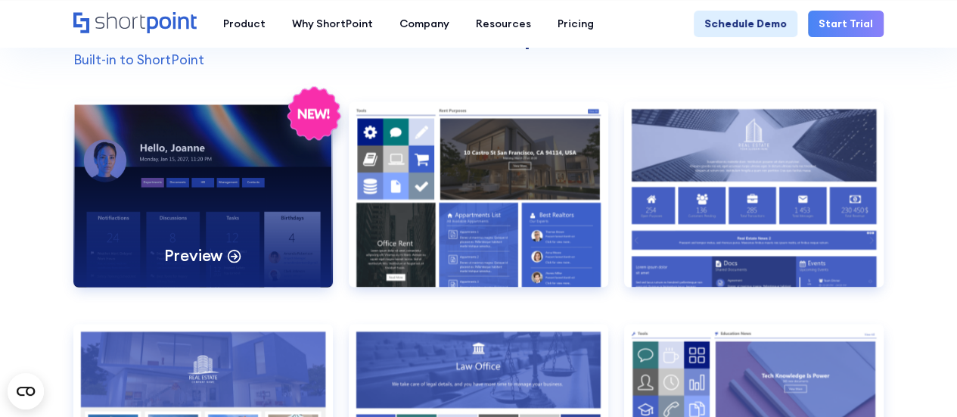
click at [231, 175] on div "Preview" at bounding box center [202, 193] width 259 height 185
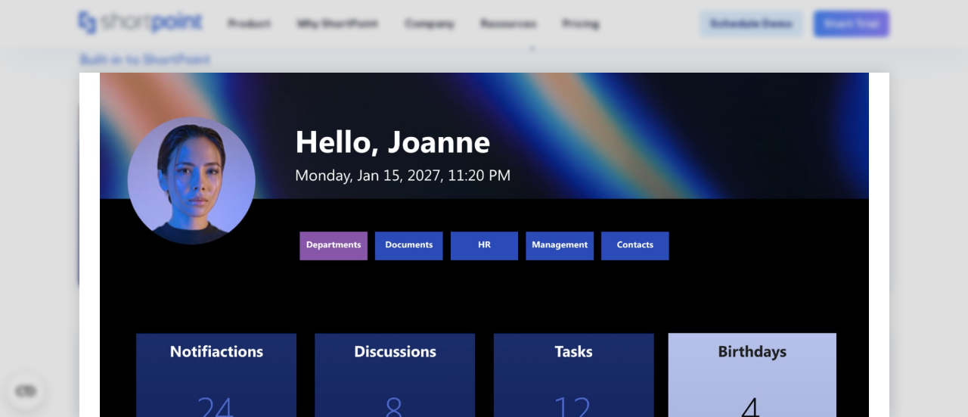
scroll to position [0, 0]
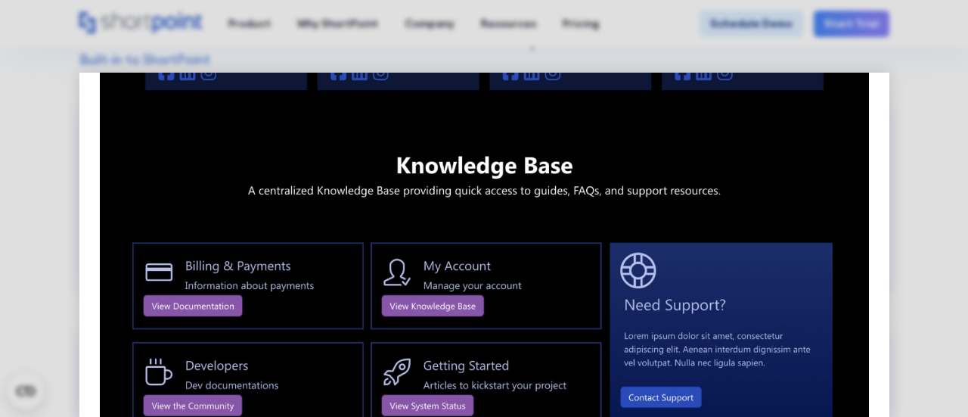
scroll to position [1361, 0]
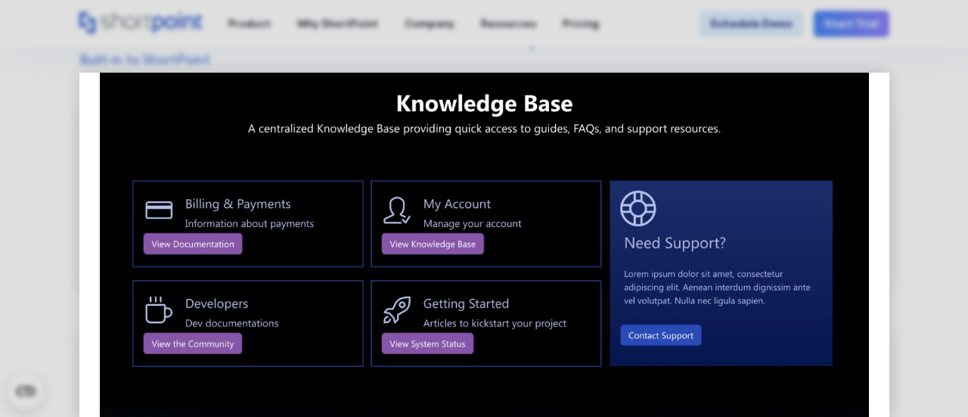
scroll to position [1718, 0]
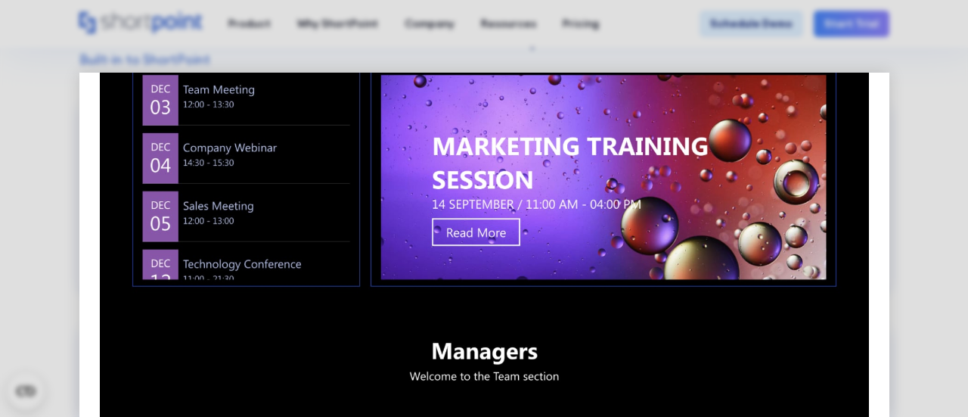
scroll to position [584, 0]
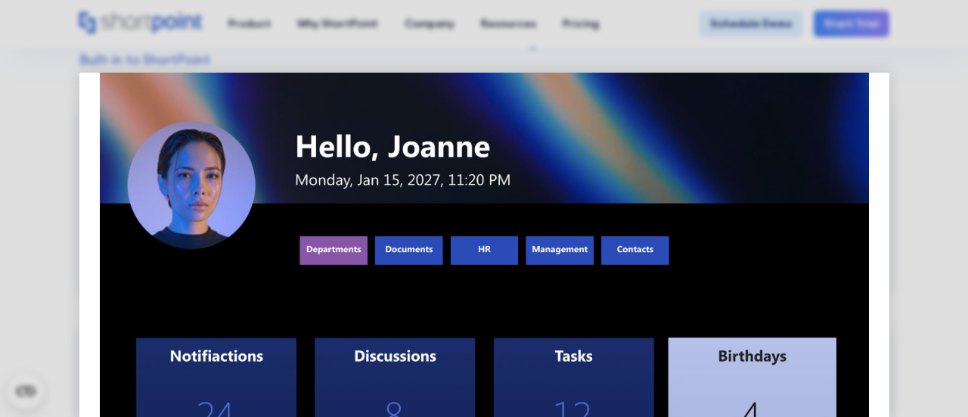
scroll to position [0, 0]
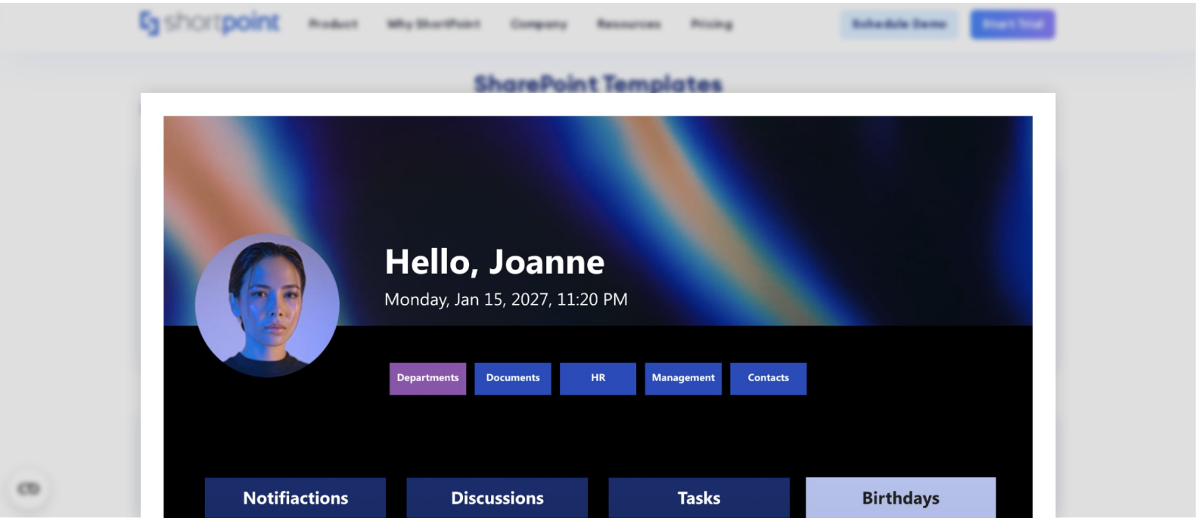
scroll to position [1168, 0]
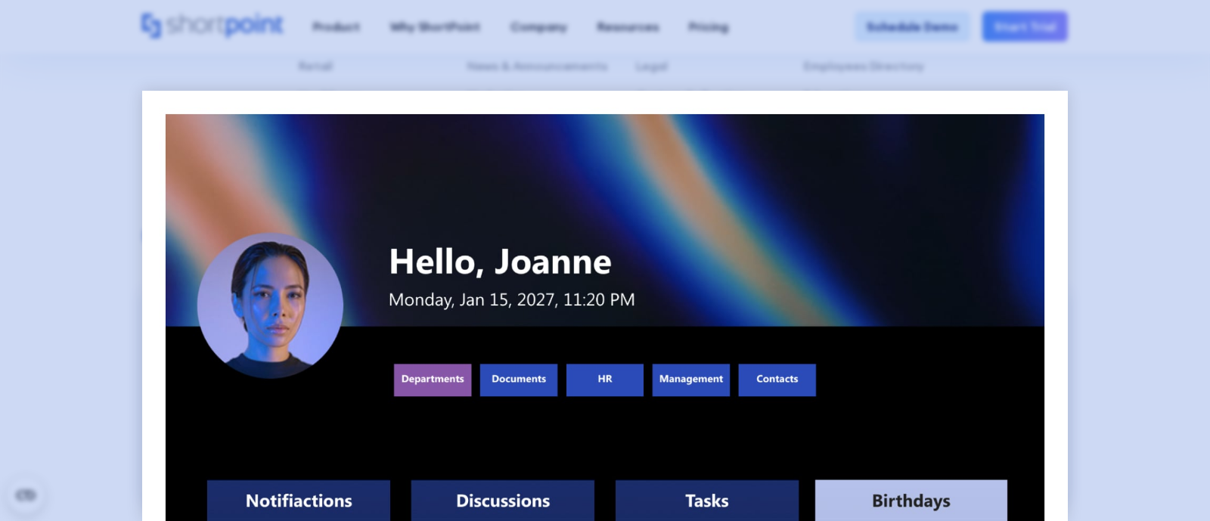
click at [956, 88] on div at bounding box center [605, 260] width 1210 height 521
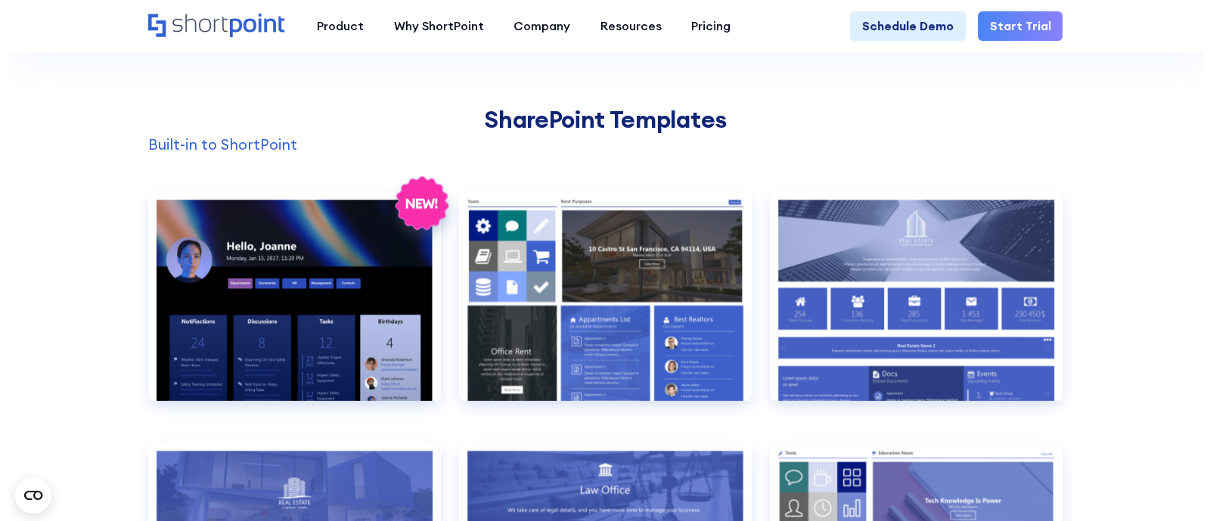
scroll to position [1262, 0]
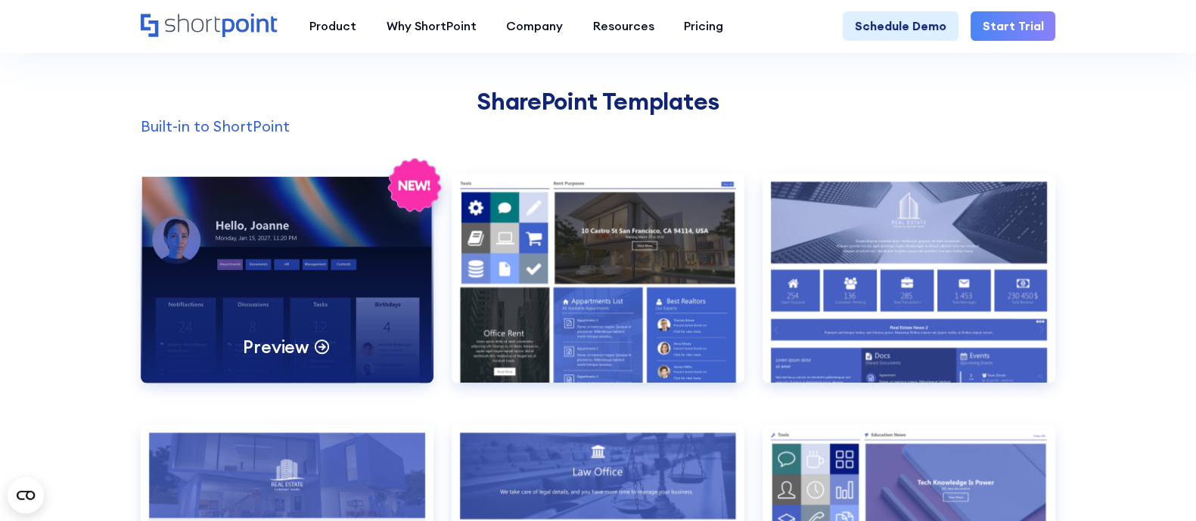
click at [293, 349] on div "Preview" at bounding box center [287, 277] width 293 height 209
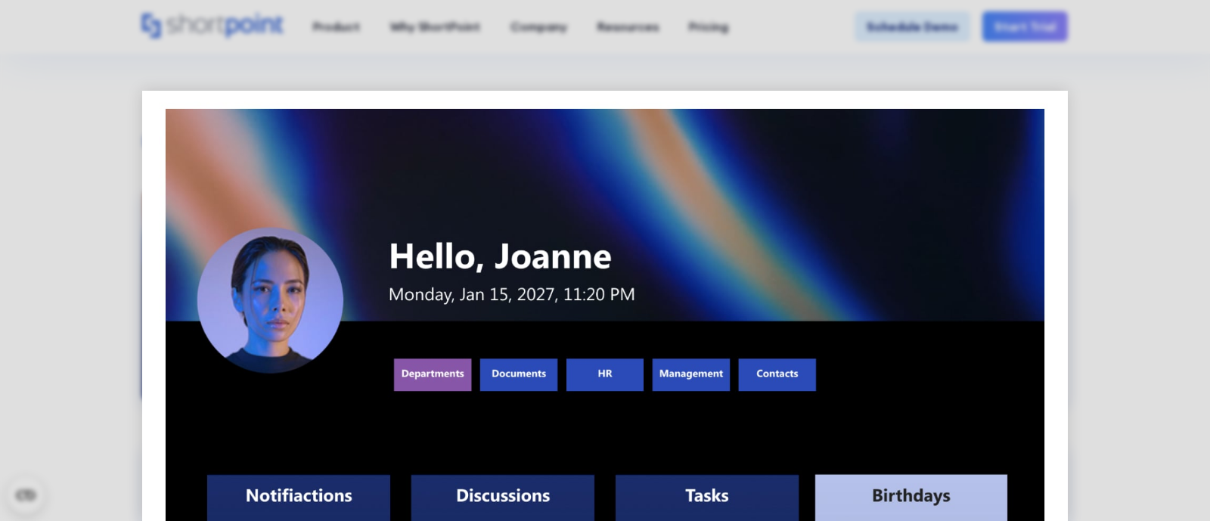
scroll to position [0, 0]
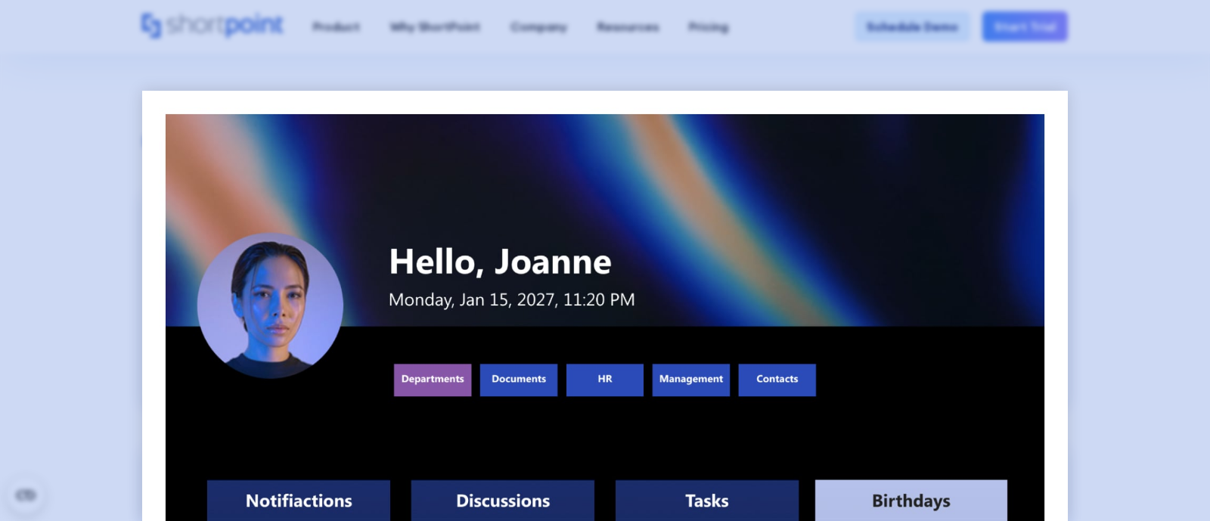
click at [956, 246] on div at bounding box center [605, 260] width 1210 height 521
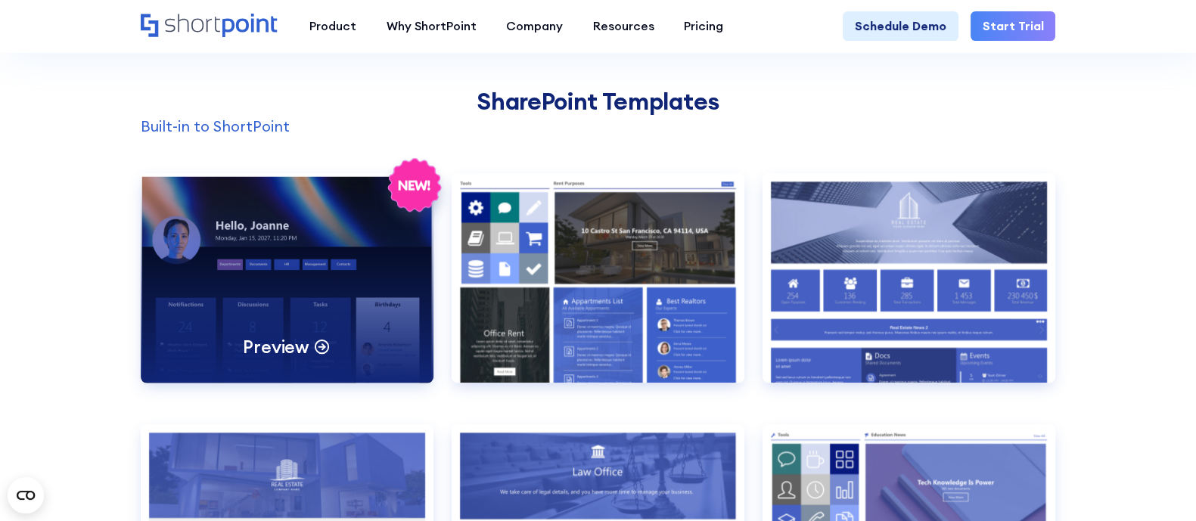
click at [318, 327] on div "Preview" at bounding box center [287, 277] width 293 height 209
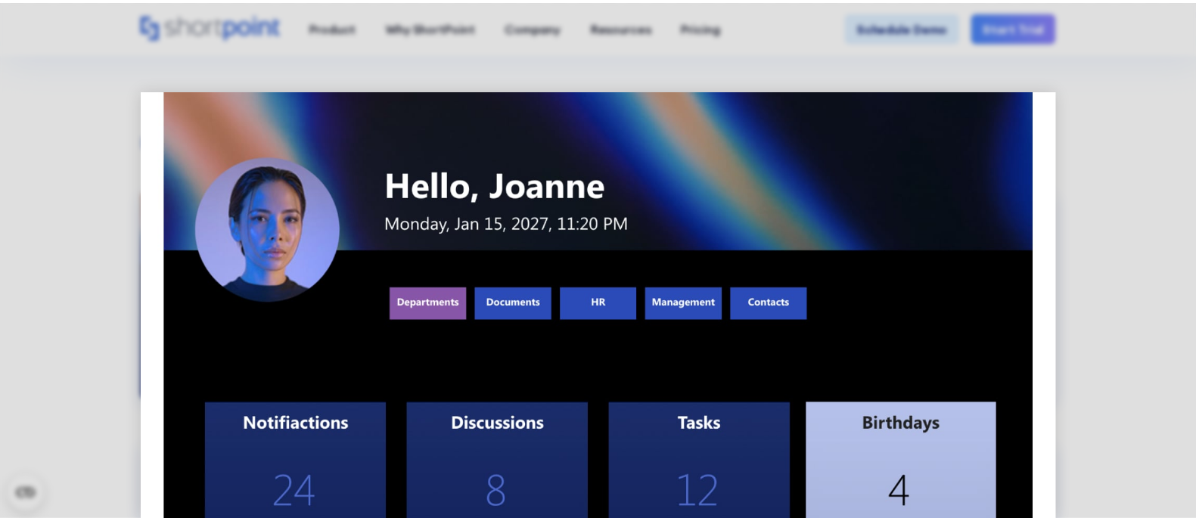
scroll to position [94, 0]
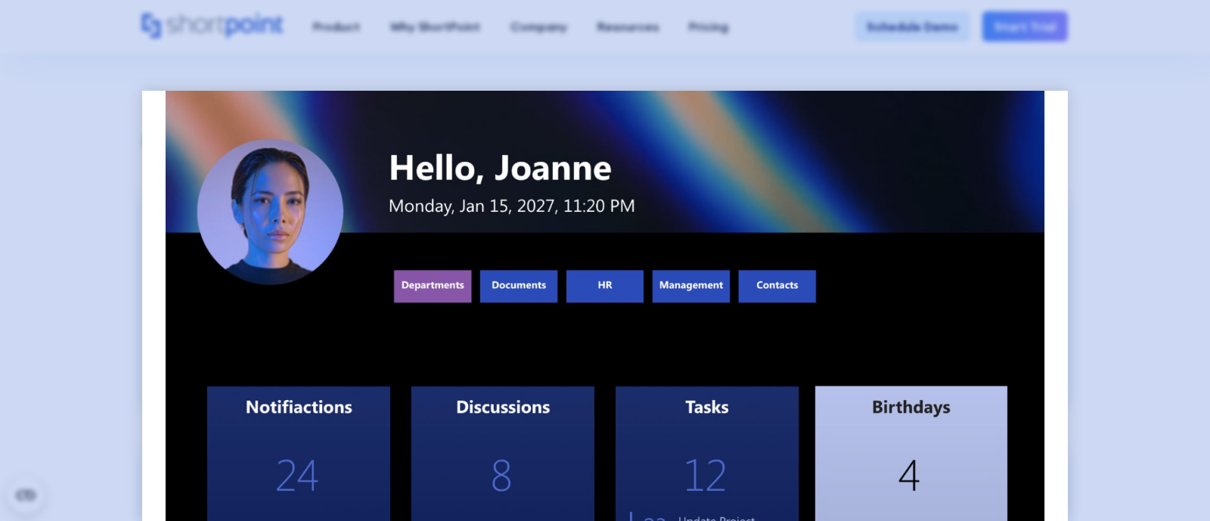
click at [79, 225] on div at bounding box center [605, 260] width 1210 height 521
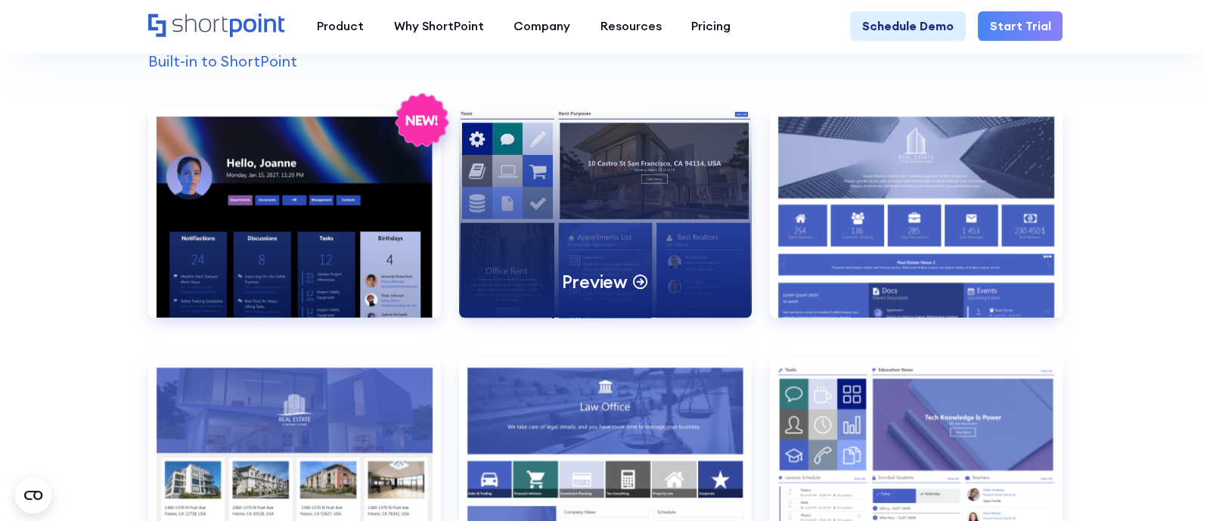
scroll to position [1357, 0]
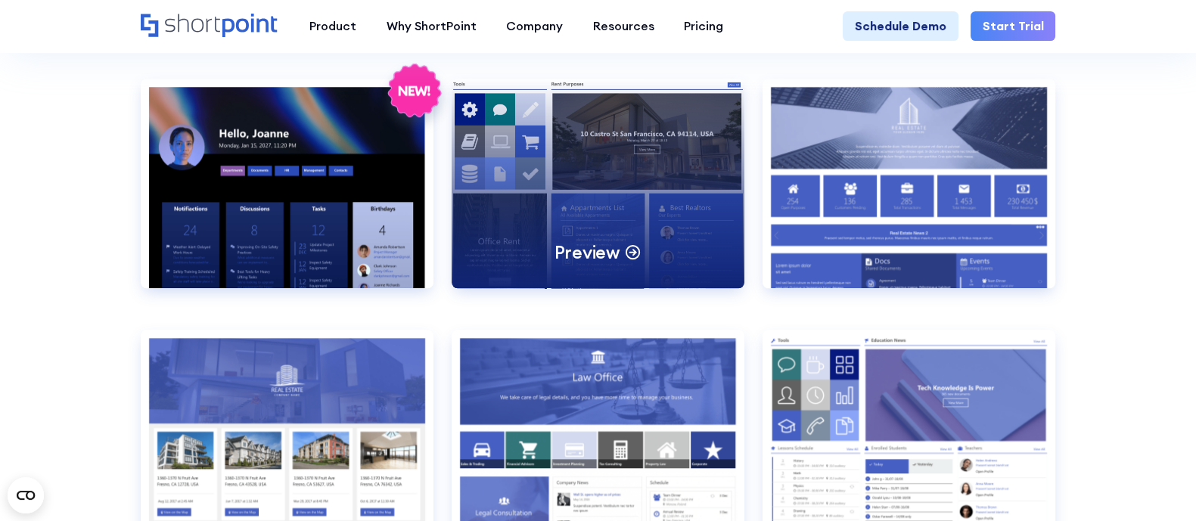
click at [559, 185] on div "Preview" at bounding box center [597, 183] width 293 height 209
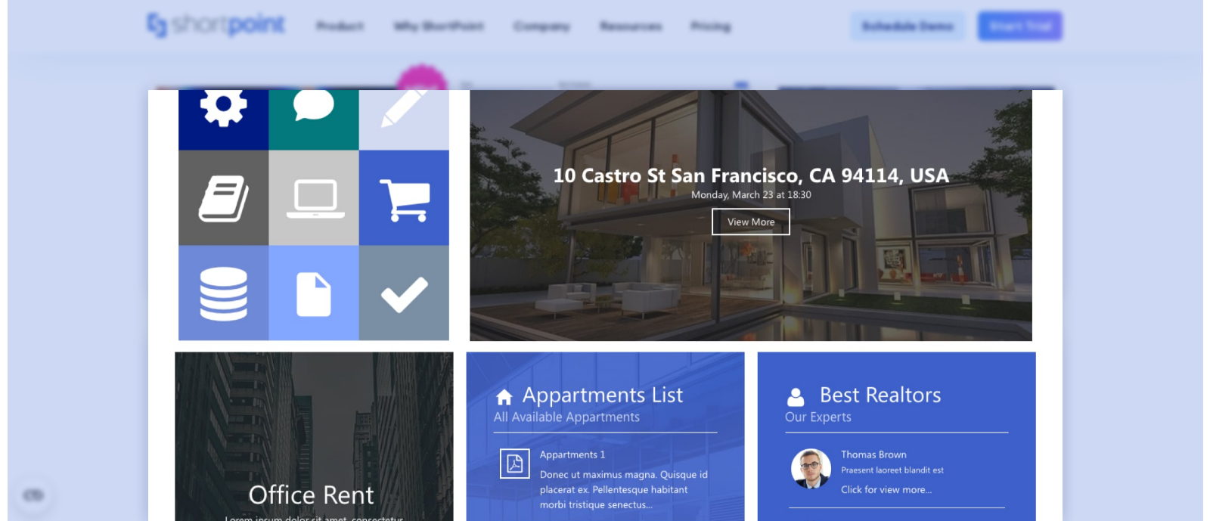
scroll to position [0, 0]
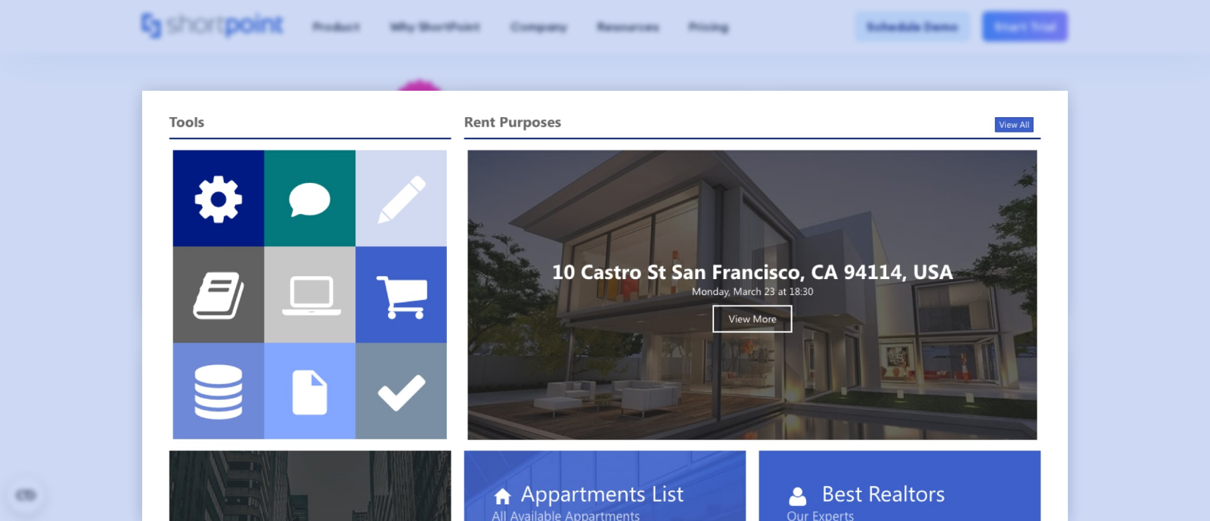
click at [956, 247] on div at bounding box center [605, 260] width 1210 height 521
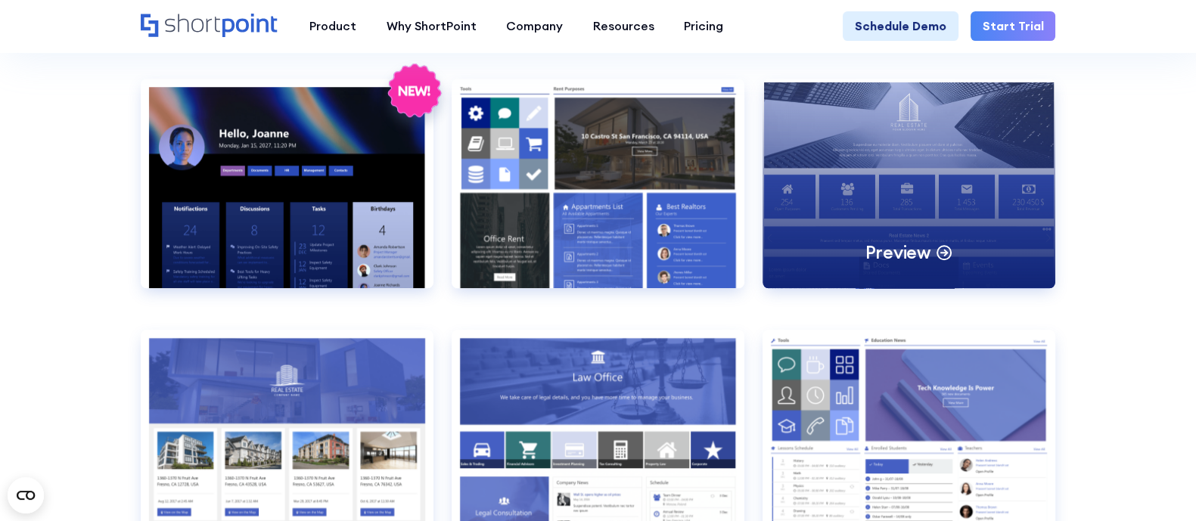
click at [953, 228] on div "Preview" at bounding box center [908, 183] width 293 height 209
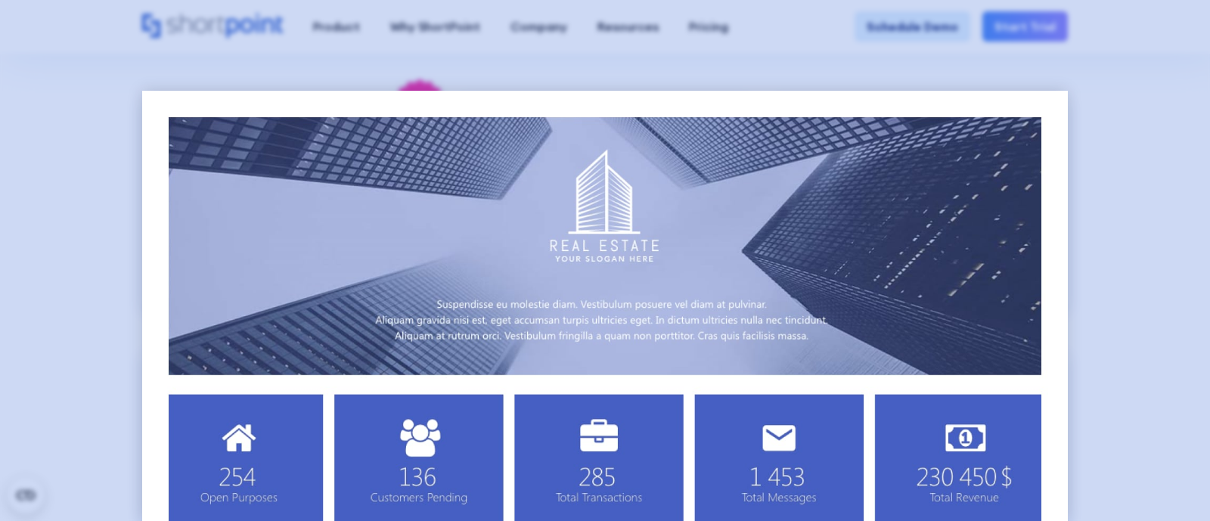
click at [956, 259] on div at bounding box center [605, 260] width 1210 height 521
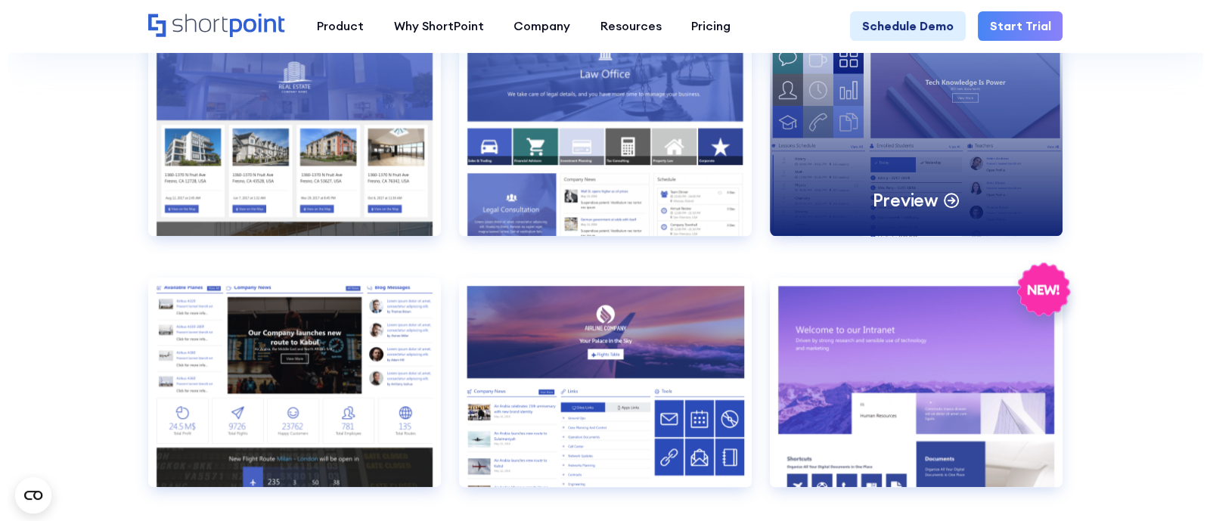
scroll to position [1641, 0]
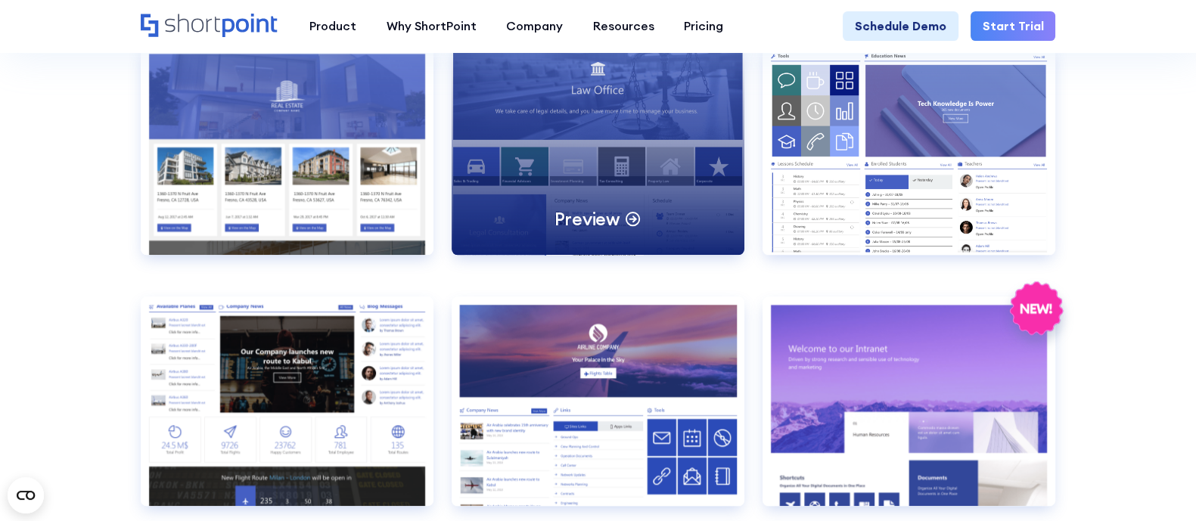
click at [725, 179] on div "Preview" at bounding box center [597, 149] width 293 height 209
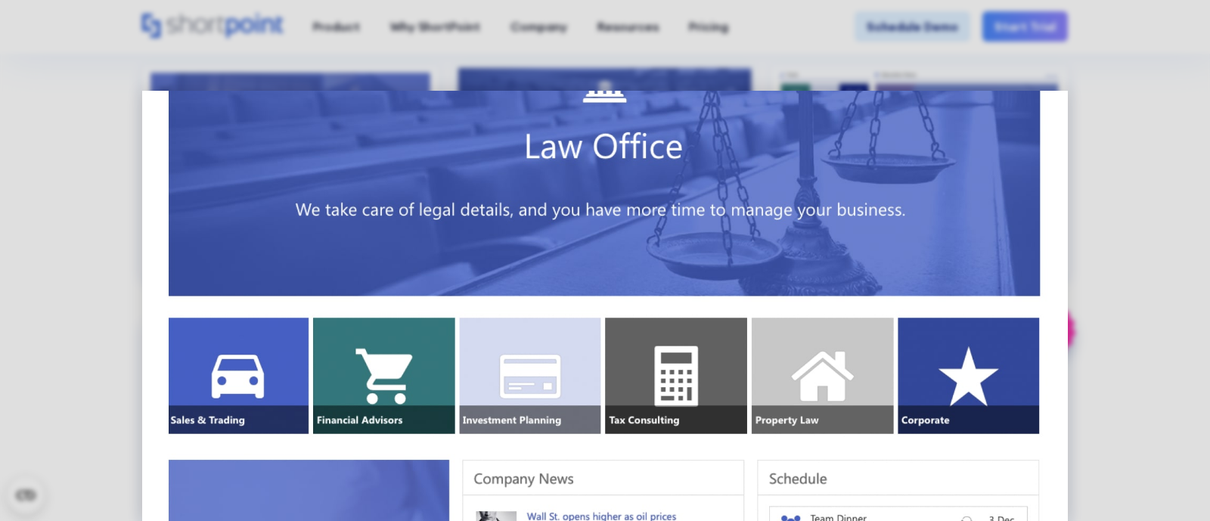
scroll to position [0, 0]
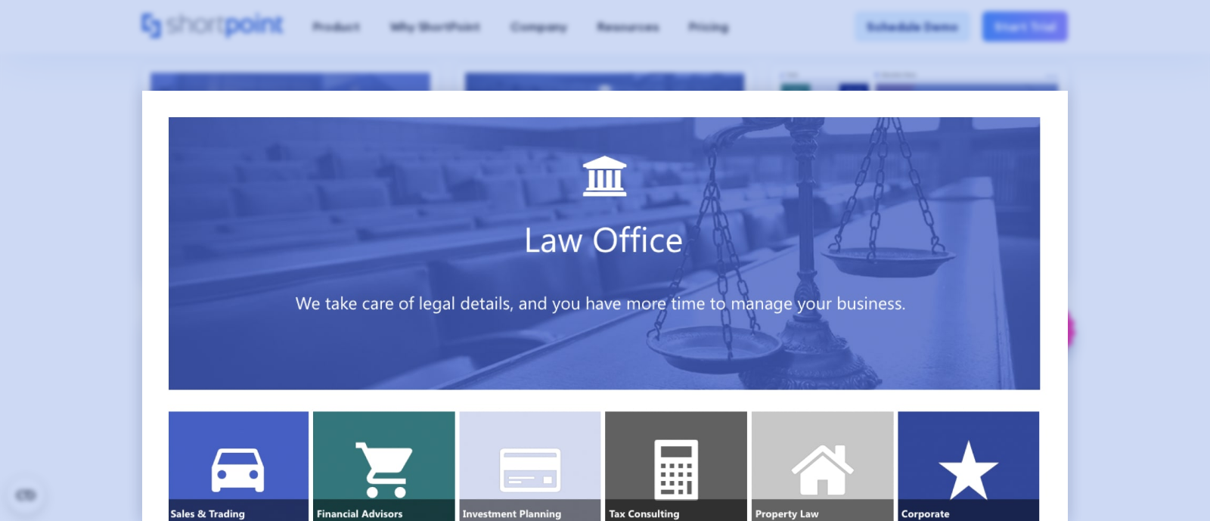
click at [956, 160] on div at bounding box center [605, 260] width 1210 height 521
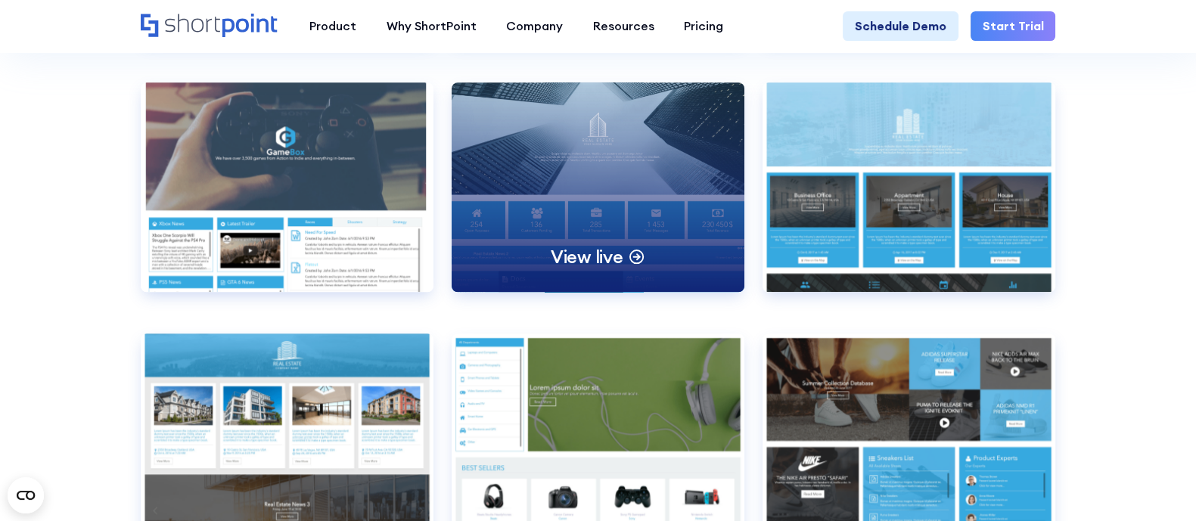
scroll to position [8738, 0]
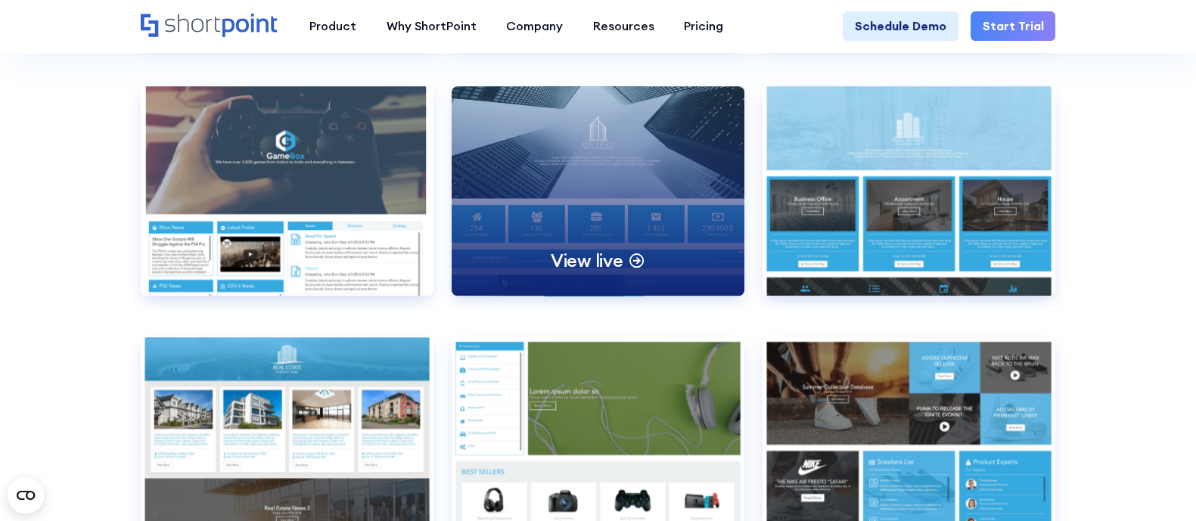
click at [621, 246] on div "View live" at bounding box center [597, 190] width 293 height 209
